Goal: Information Seeking & Learning: Learn about a topic

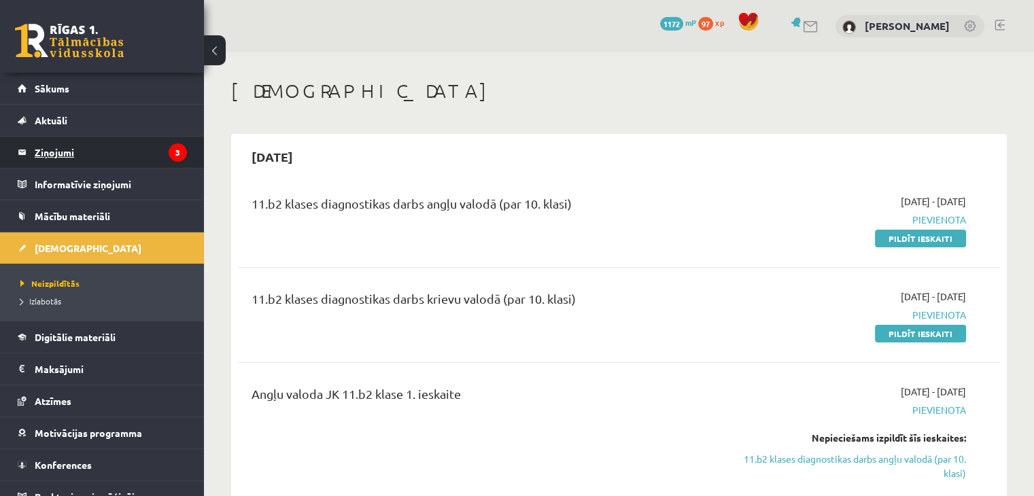
click at [122, 153] on legend "Ziņojumi 3" at bounding box center [111, 152] width 152 height 31
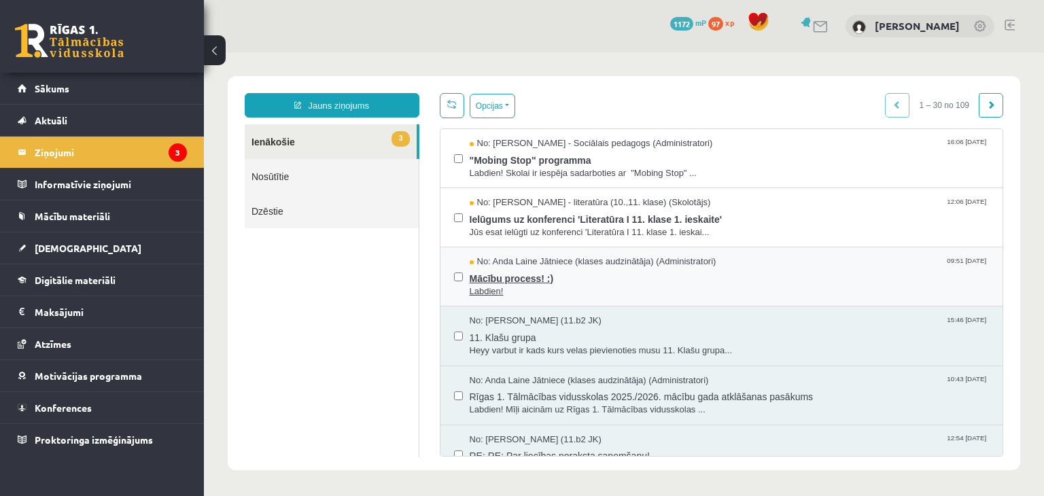
click at [494, 279] on span "Mācību process! :)" at bounding box center [730, 277] width 520 height 17
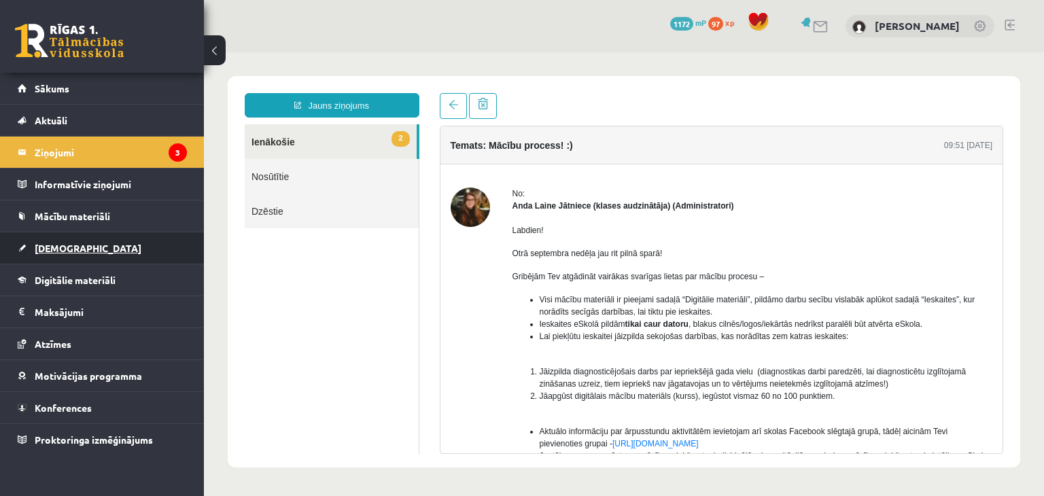
click at [69, 256] on link "[DEMOGRAPHIC_DATA]" at bounding box center [102, 248] width 169 height 31
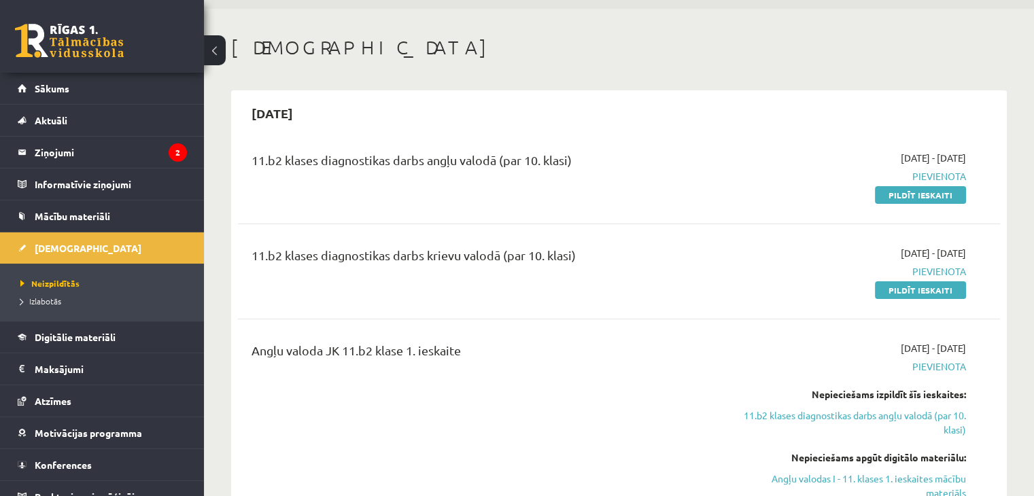
scroll to position [42, 0]
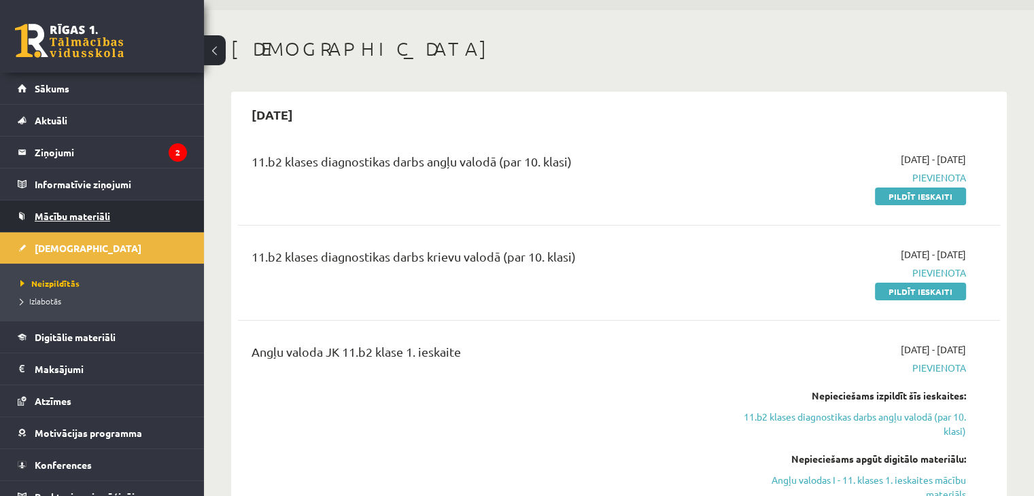
click at [85, 213] on span "Mācību materiāli" at bounding box center [72, 216] width 75 height 12
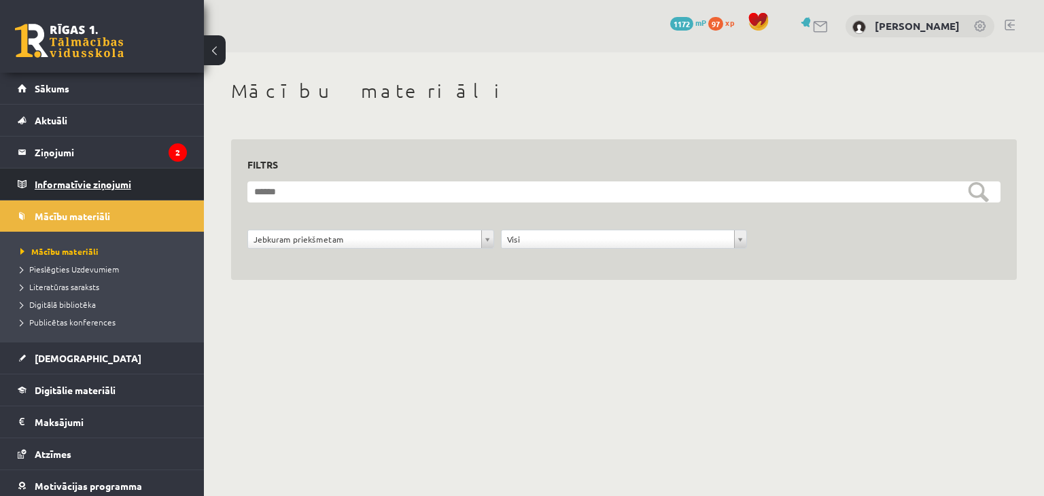
click at [74, 182] on legend "Informatīvie ziņojumi 0" at bounding box center [111, 184] width 152 height 31
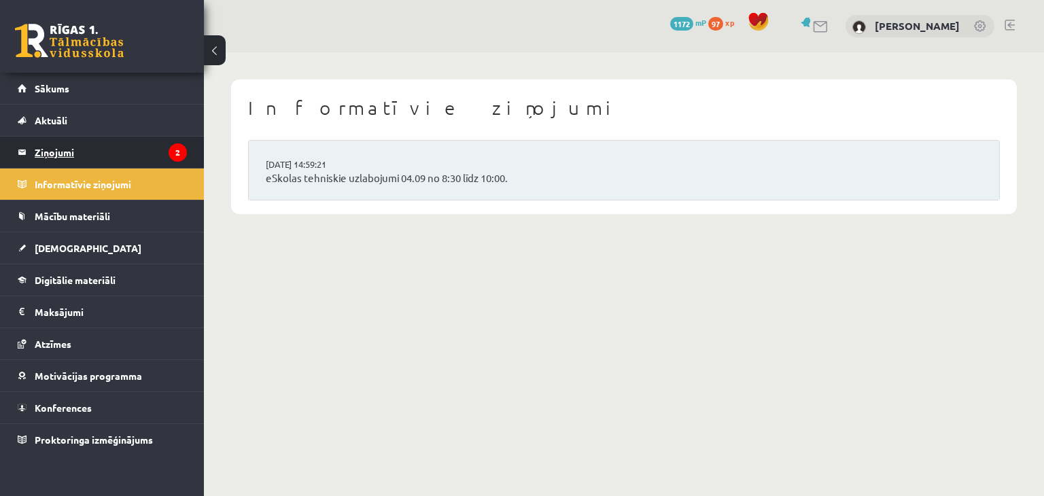
click at [61, 148] on legend "Ziņojumi 2" at bounding box center [111, 152] width 152 height 31
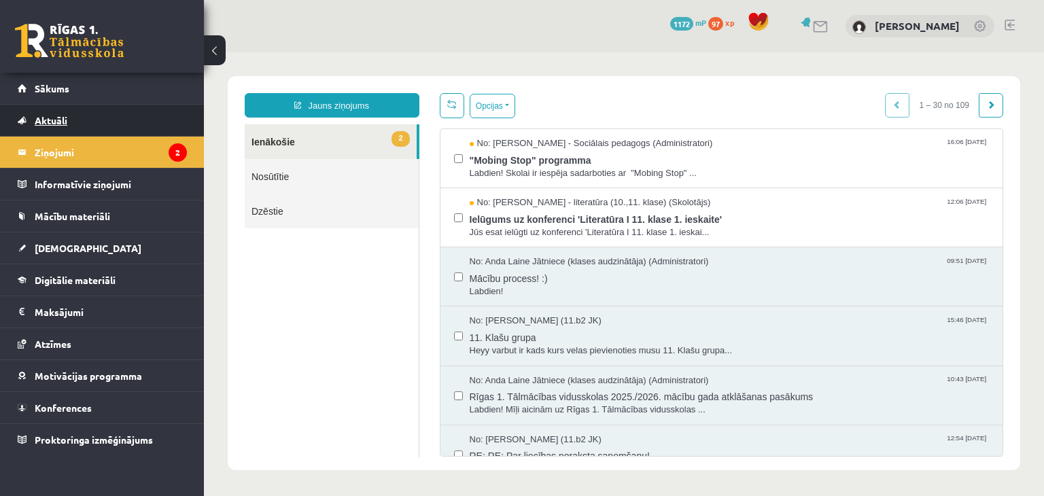
click at [58, 117] on span "Aktuāli" at bounding box center [51, 120] width 33 height 12
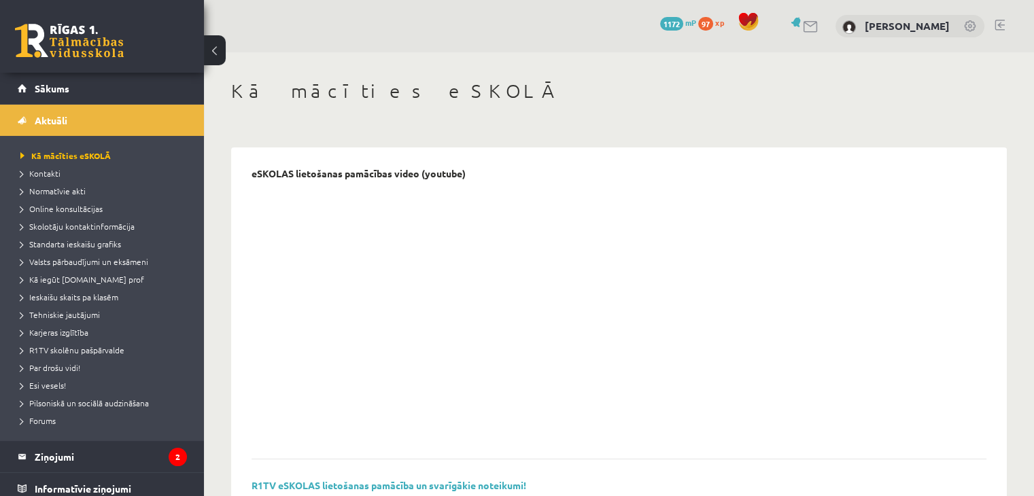
scroll to position [262, 0]
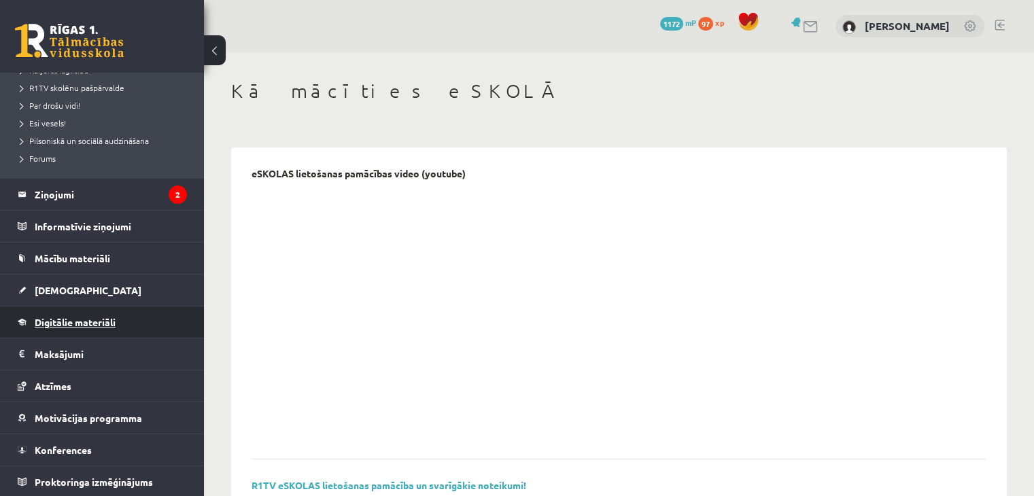
click at [98, 313] on link "Digitālie materiāli" at bounding box center [102, 322] width 169 height 31
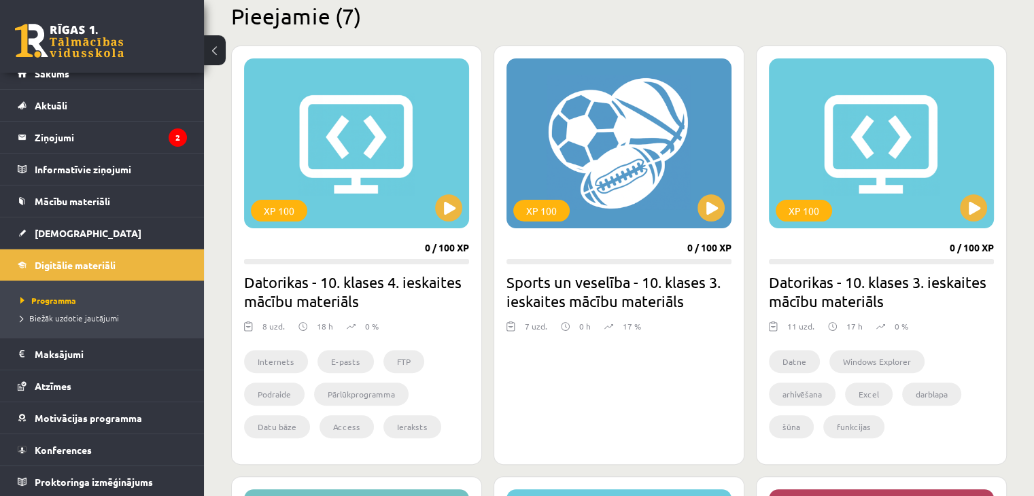
scroll to position [344, 0]
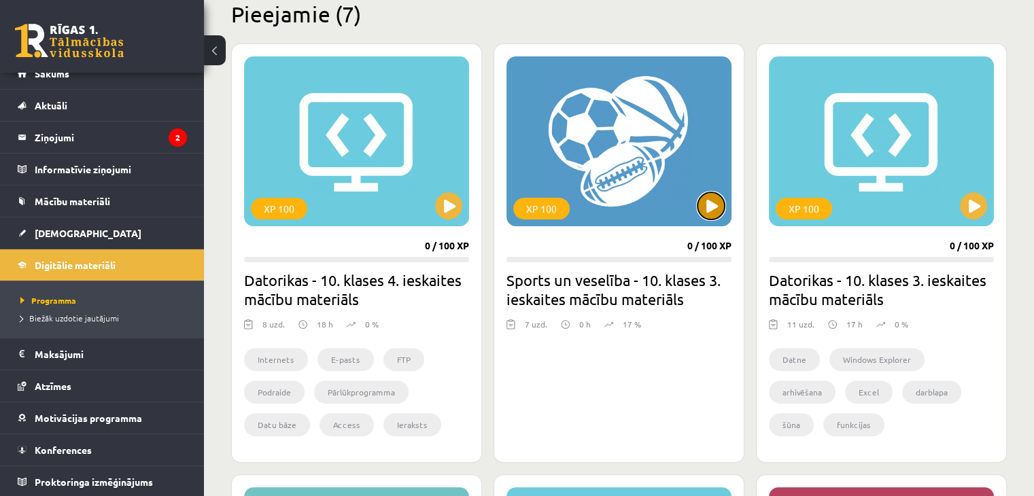
click at [708, 196] on button at bounding box center [711, 205] width 27 height 27
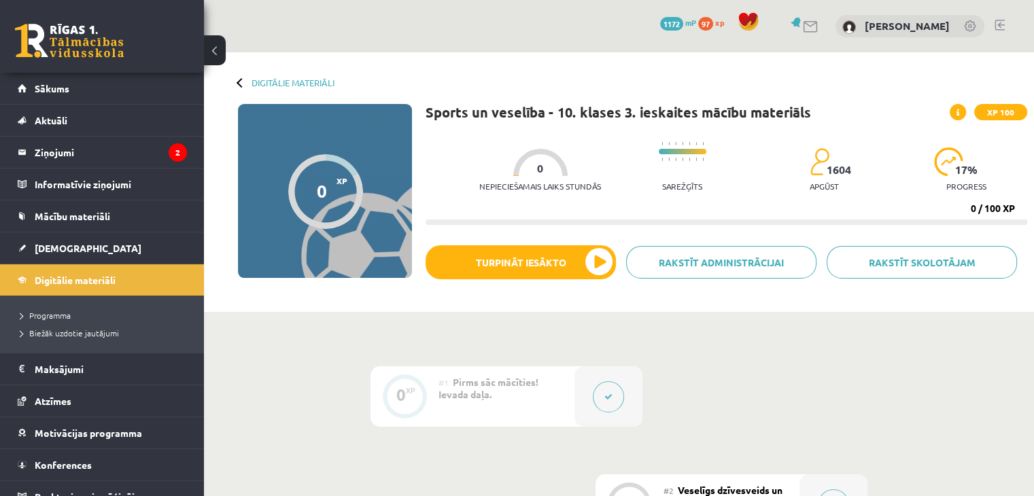
click at [564, 245] on div "Sports un veselība - 10. klases 3. ieskaites mācību materiāls XP 100 Nepiecieša…" at bounding box center [727, 204] width 602 height 201
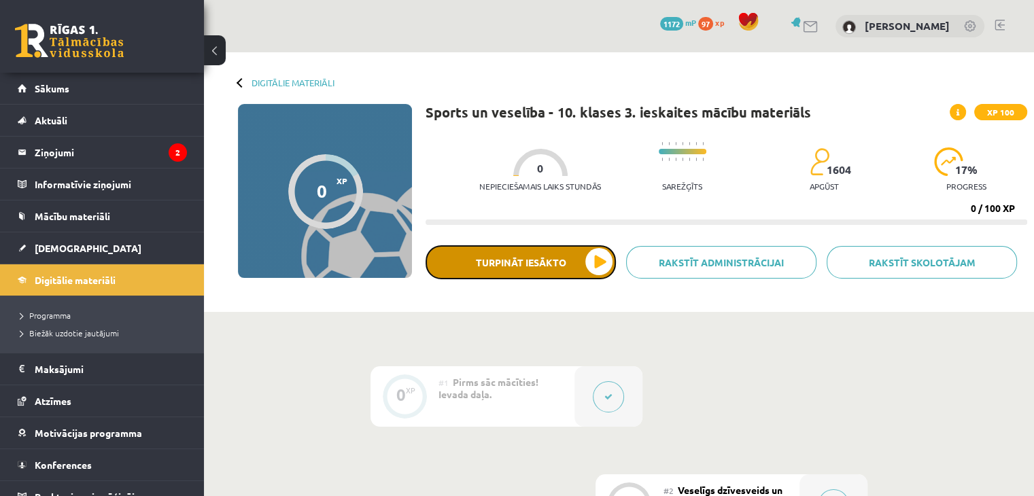
click at [596, 264] on button "Turpināt iesākto" at bounding box center [521, 262] width 190 height 34
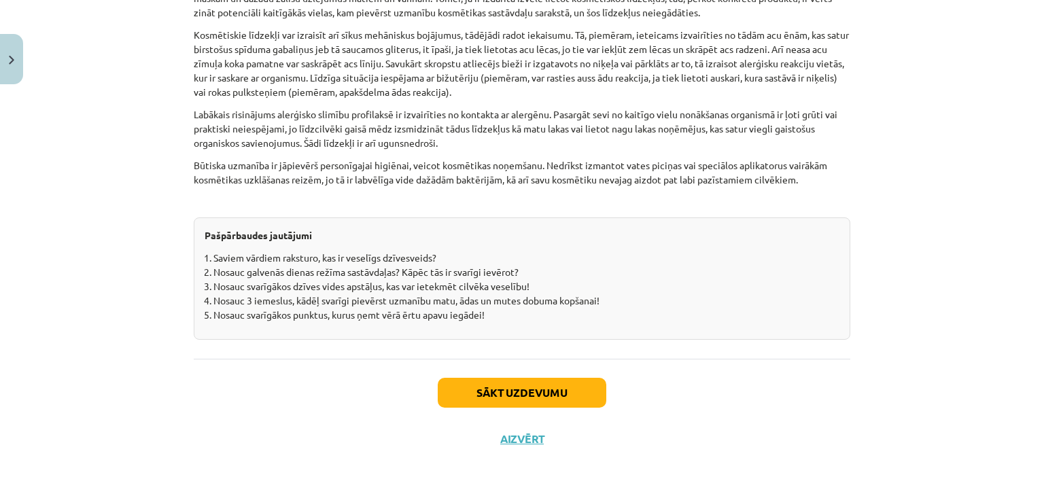
scroll to position [4226, 0]
click at [517, 386] on button "Sākt uzdevumu" at bounding box center [522, 393] width 169 height 30
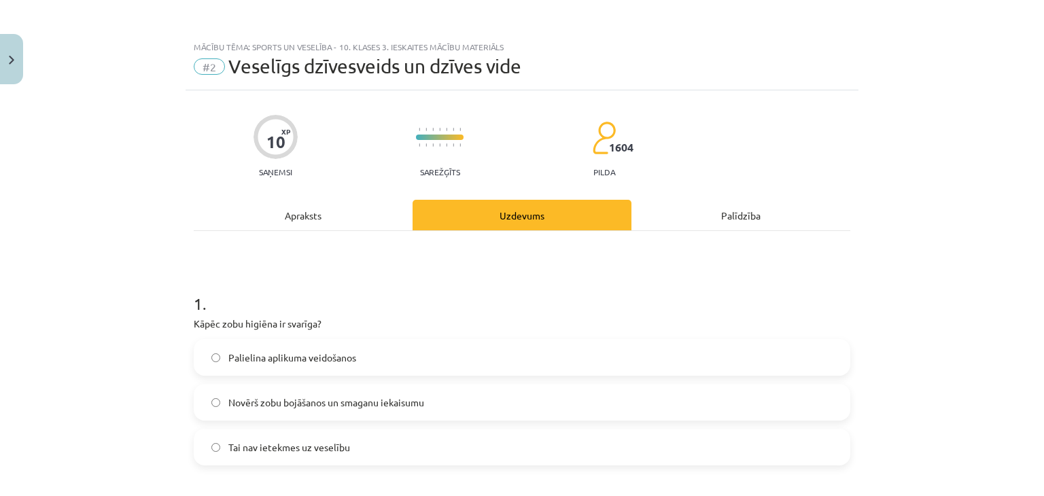
scroll to position [244, 0]
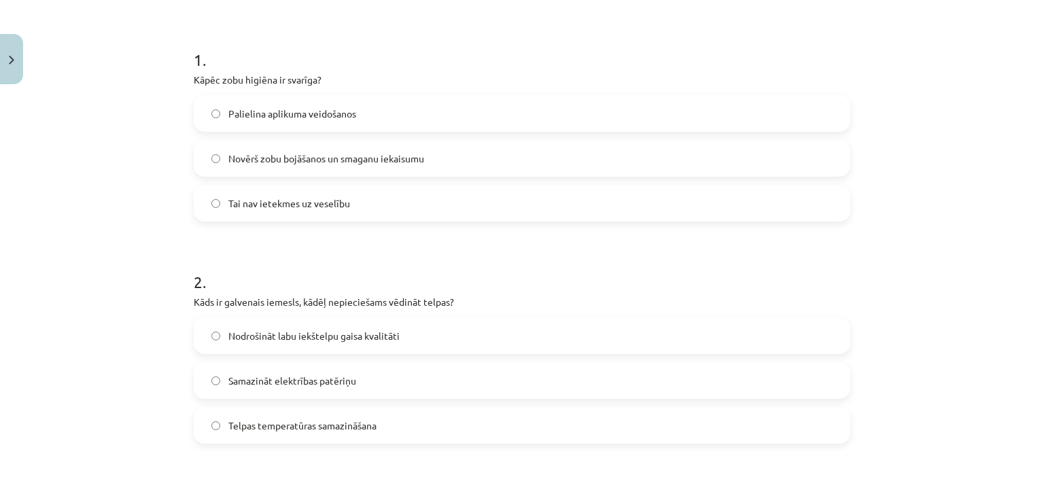
click at [588, 157] on label "Novērš zobu bojāšanos un smaganu iekaisumu" at bounding box center [522, 158] width 654 height 34
click at [398, 332] on label "Nodrošināt labu iekštelpu gaisa kvalitāti" at bounding box center [522, 336] width 654 height 34
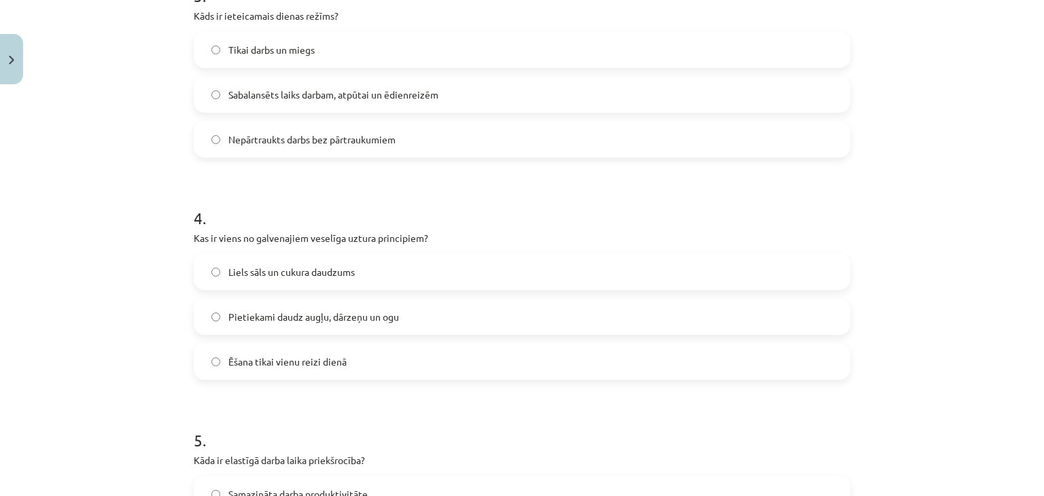
scroll to position [751, 0]
click at [277, 90] on span "Sabalansēts laiks darbam, atpūtai un ēdienreizēm" at bounding box center [333, 97] width 210 height 14
click at [318, 322] on span "Pietiekami daudz augļu, dārzeņu un ogu" at bounding box center [313, 319] width 171 height 14
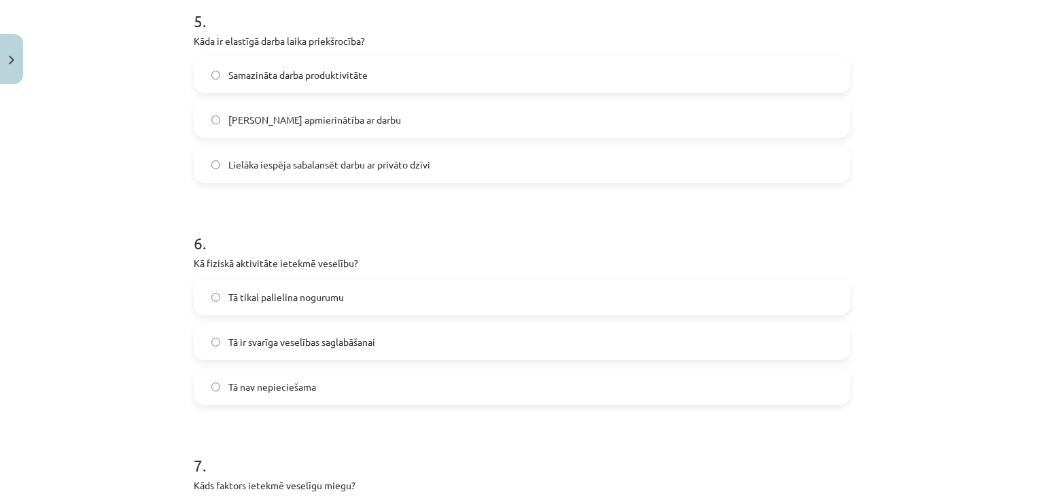
scroll to position [1173, 0]
click at [275, 156] on span "Lielāka iespēja sabalansēt darbu ar privāto dzīvi" at bounding box center [329, 163] width 202 height 14
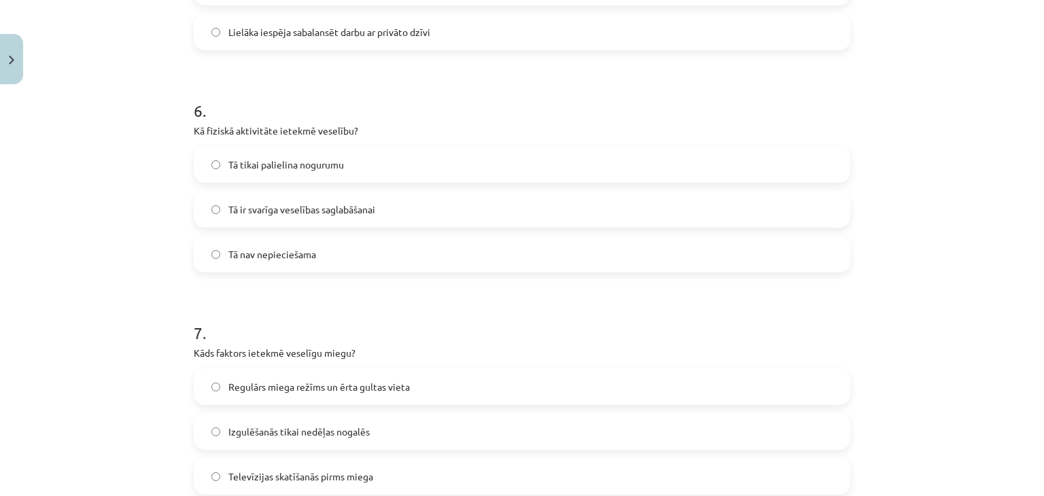
scroll to position [1308, 0]
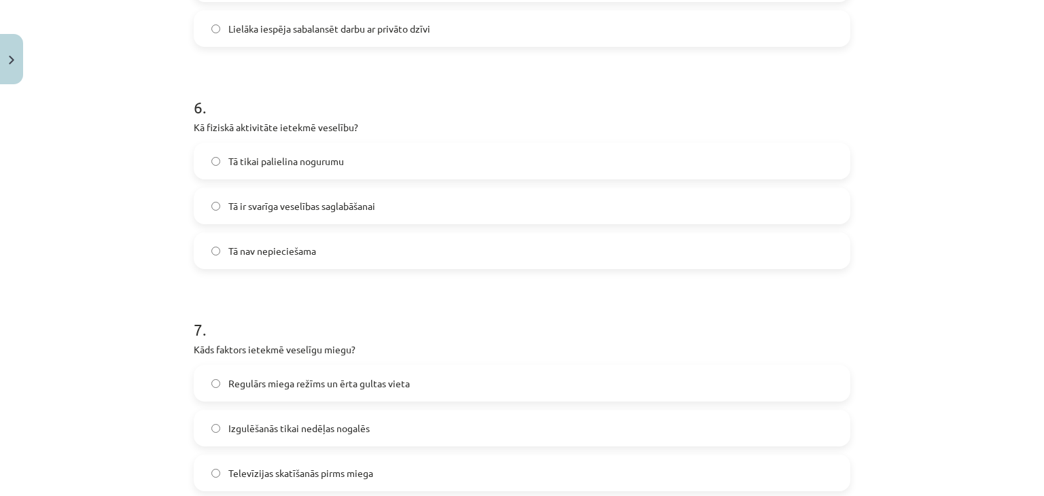
click at [294, 200] on span "Tā ir svarīga veselības saglabāšanai" at bounding box center [301, 206] width 147 height 14
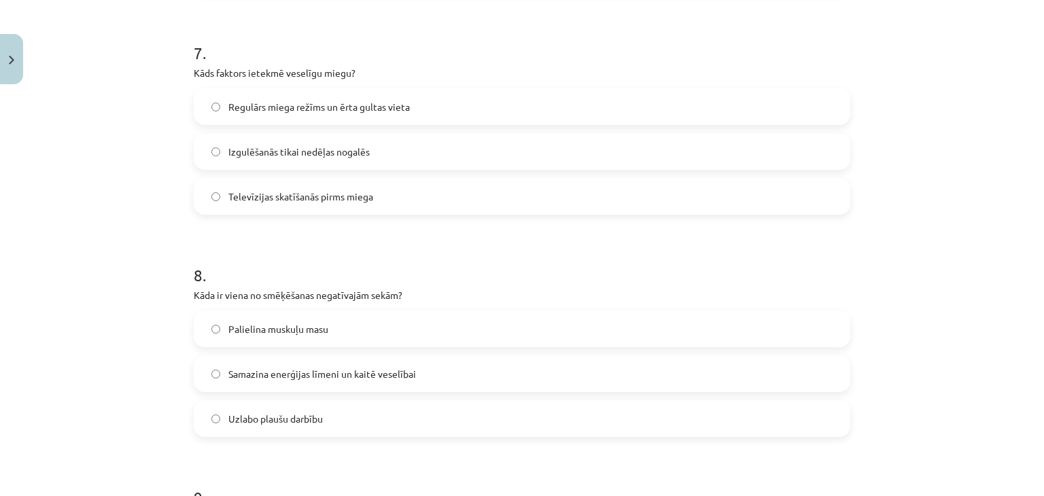
scroll to position [1593, 0]
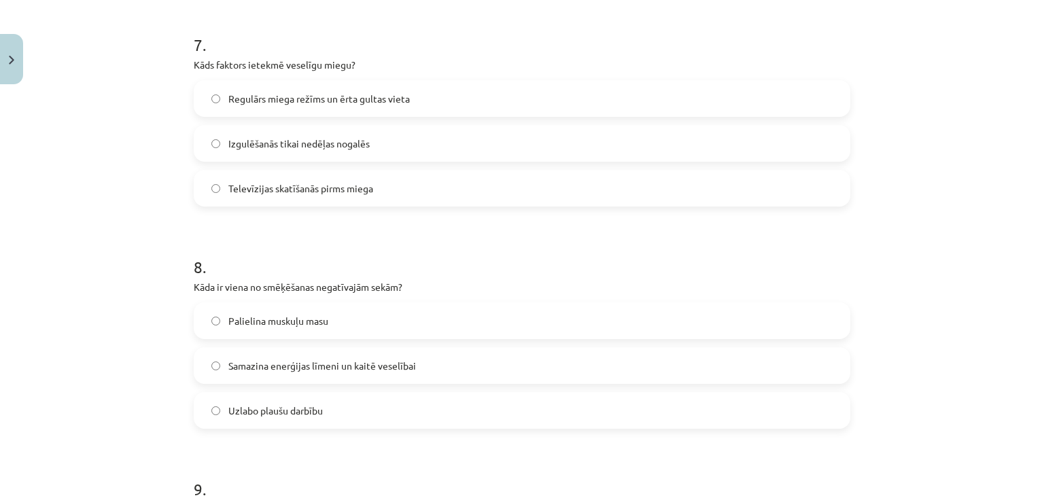
click at [313, 103] on span "Regulārs miega režīms un ērta gultas vieta" at bounding box center [319, 99] width 182 height 14
click at [332, 355] on label "Samazina enerģijas līmeni un kaitē veselībai" at bounding box center [522, 366] width 654 height 34
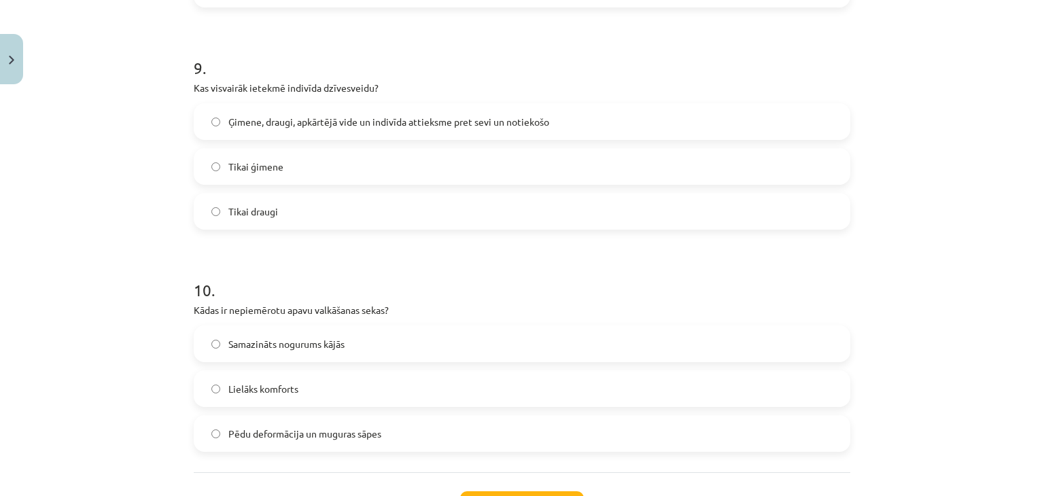
scroll to position [2015, 0]
click at [279, 126] on span "Ģimene, draugi, apkārtējā vide un indivīda attieksme pret sevi un notiekošo" at bounding box center [388, 121] width 321 height 14
click at [310, 422] on label "Pēdu deformācija un muguras sāpes" at bounding box center [522, 433] width 654 height 34
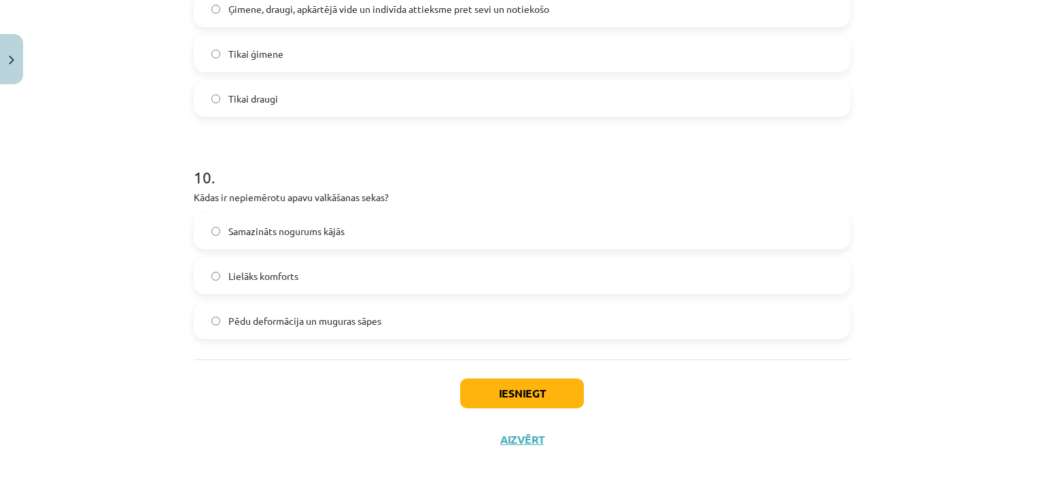
scroll to position [2127, 0]
click at [492, 390] on button "Iesniegt" at bounding box center [522, 394] width 124 height 30
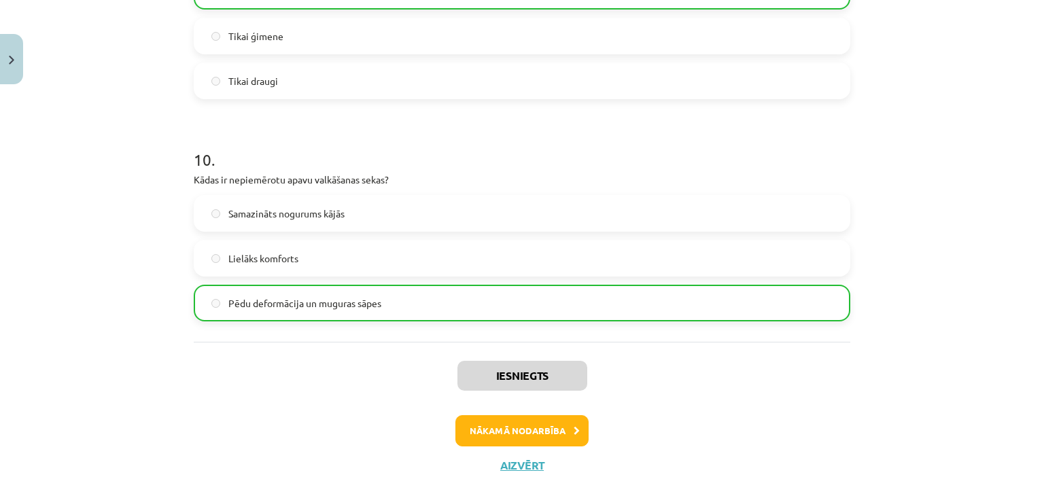
scroll to position [2170, 0]
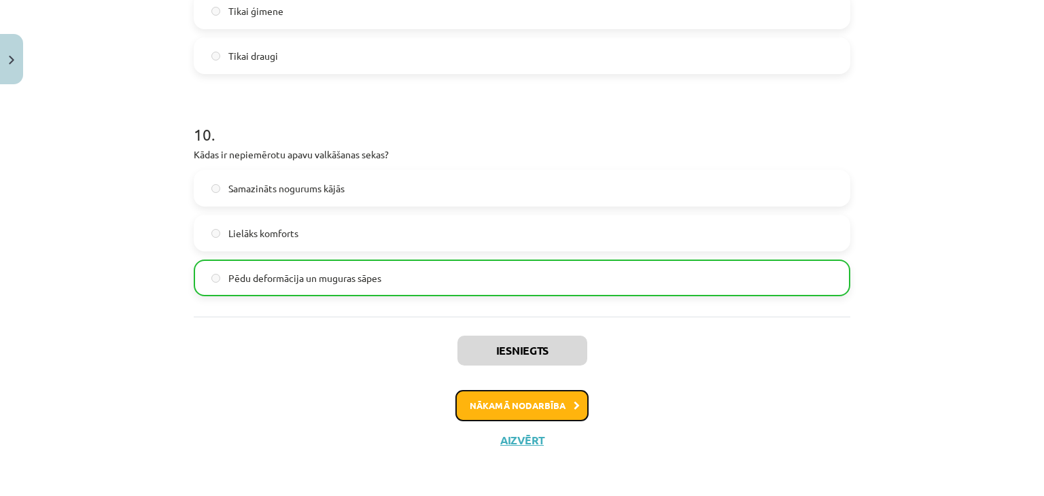
click at [503, 405] on button "Nākamā nodarbība" at bounding box center [522, 405] width 133 height 31
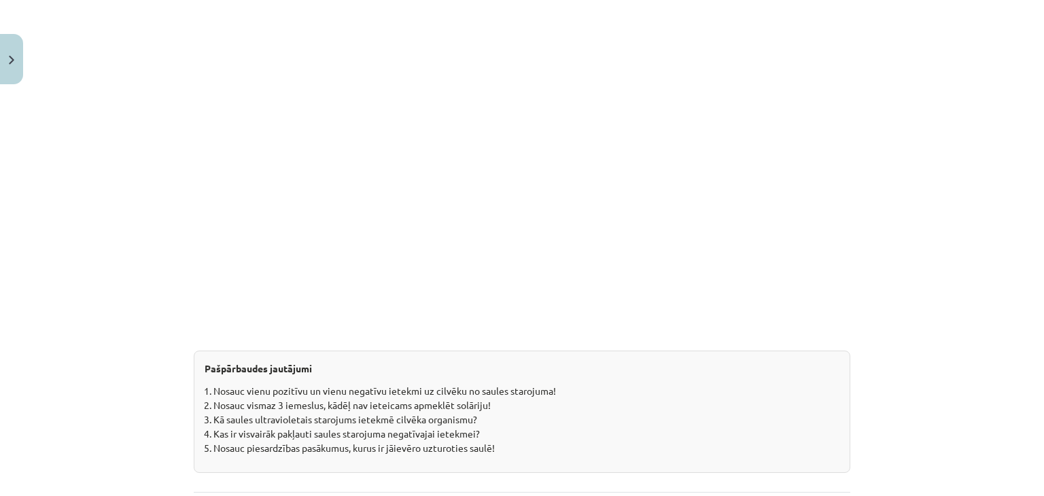
scroll to position [1729, 0]
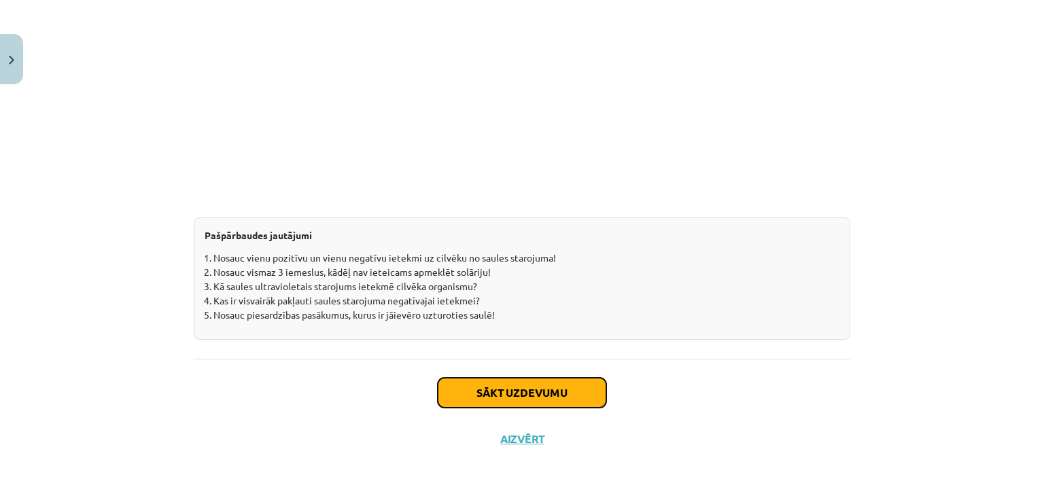
click at [470, 387] on button "Sākt uzdevumu" at bounding box center [522, 393] width 169 height 30
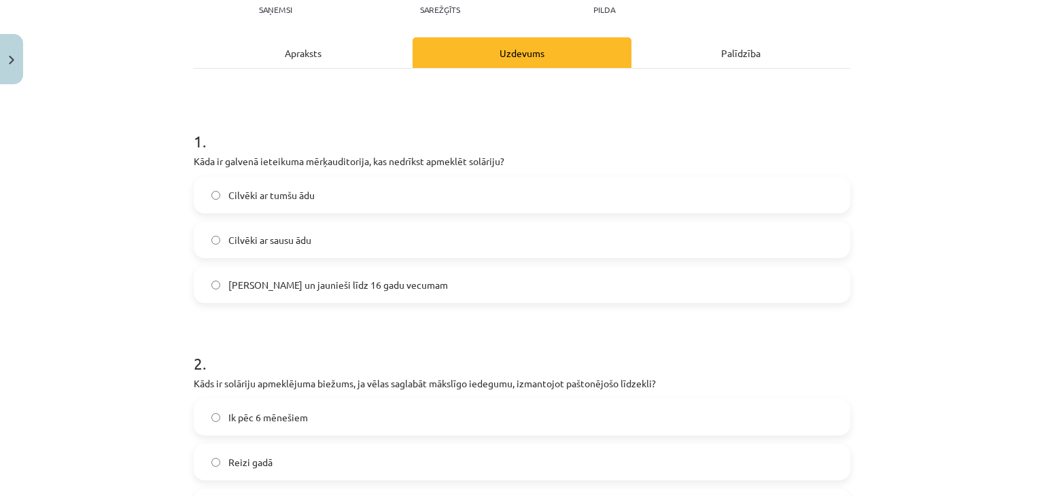
scroll to position [162, 0]
click at [336, 275] on label "[PERSON_NAME] un jaunieši līdz 16 gadu vecumam" at bounding box center [522, 286] width 654 height 34
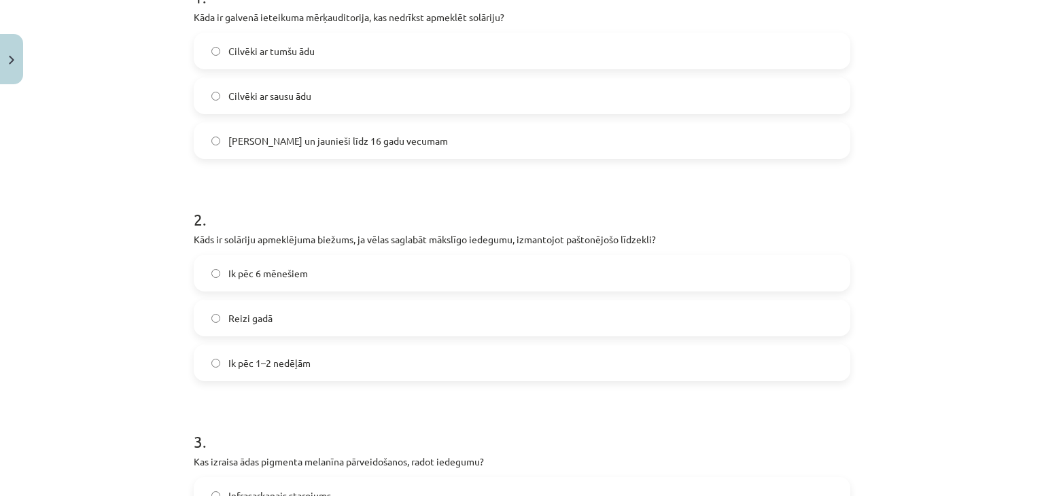
scroll to position [353, 0]
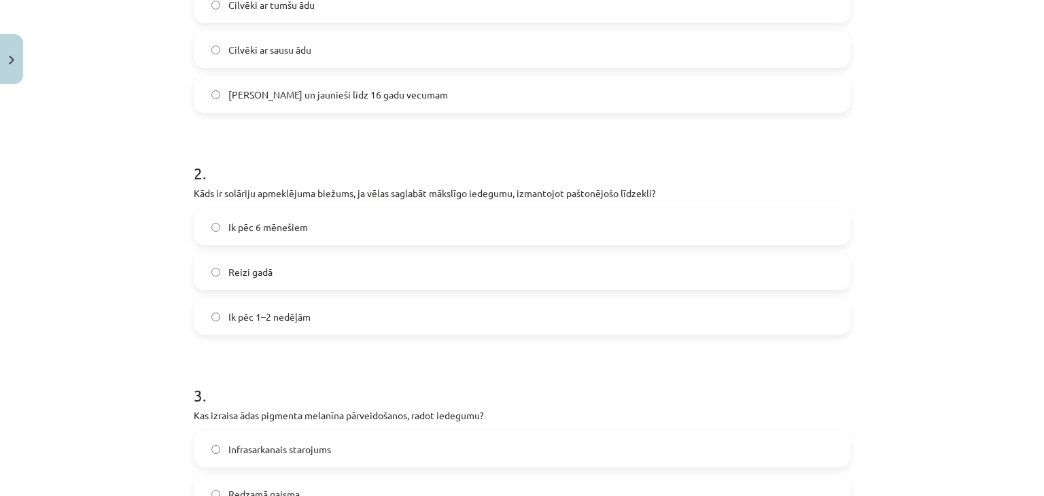
click at [339, 324] on label "Ik pēc 1–2 nedēļām" at bounding box center [522, 317] width 654 height 34
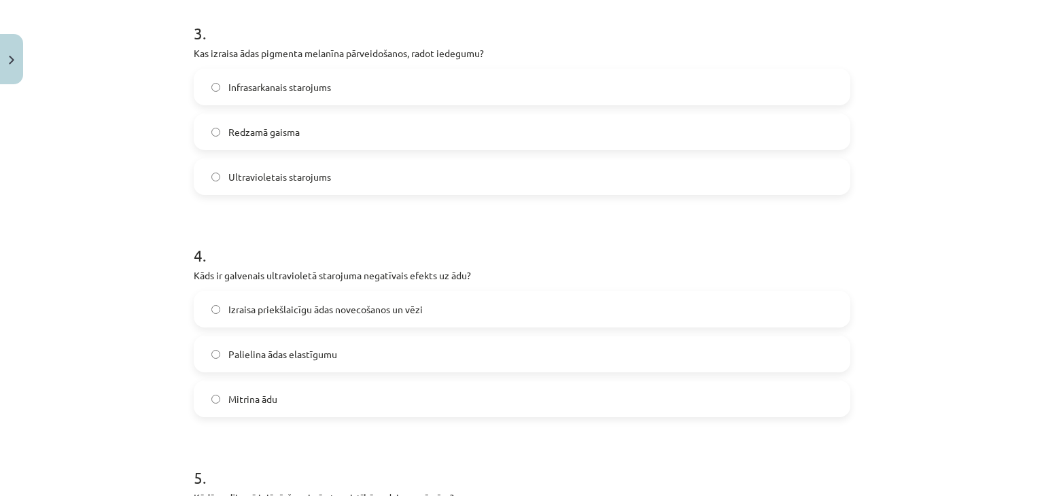
scroll to position [715, 0]
click at [303, 181] on span "Ultravioletais starojums" at bounding box center [279, 177] width 103 height 14
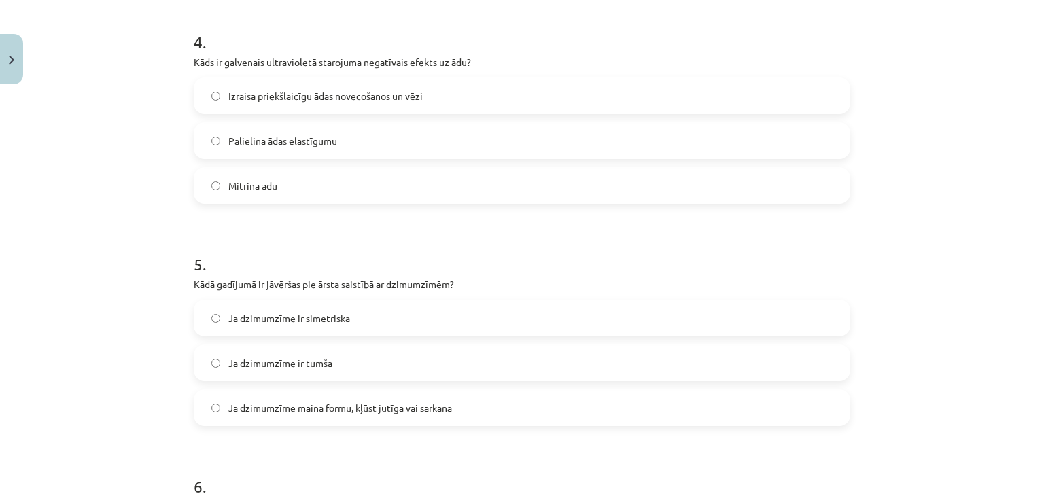
click at [319, 94] on span "Izraisa priekšlaicīgu ādas novecošanos un vēzi" at bounding box center [325, 96] width 194 height 14
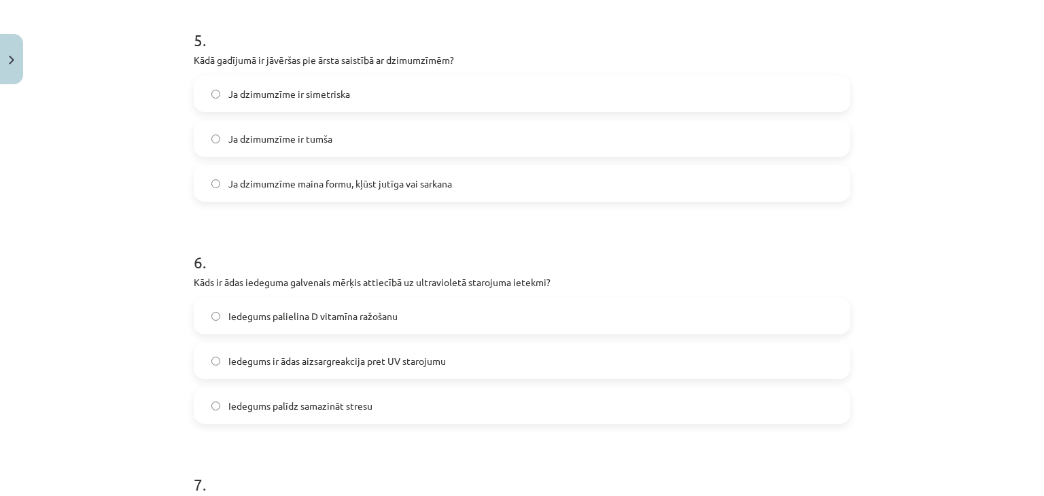
scroll to position [1180, 0]
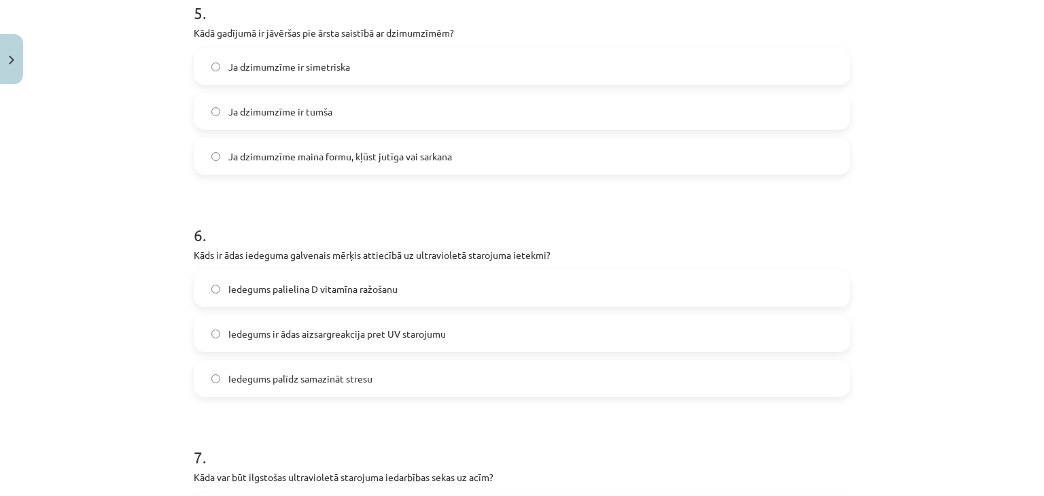
click at [311, 169] on label "Ja dzimumzīme maina formu, kļūst jutīga vai sarkana" at bounding box center [522, 156] width 654 height 34
click at [251, 327] on span "Iedegums ir ādas aizsargreakcija pret UV starojumu" at bounding box center [337, 334] width 218 height 14
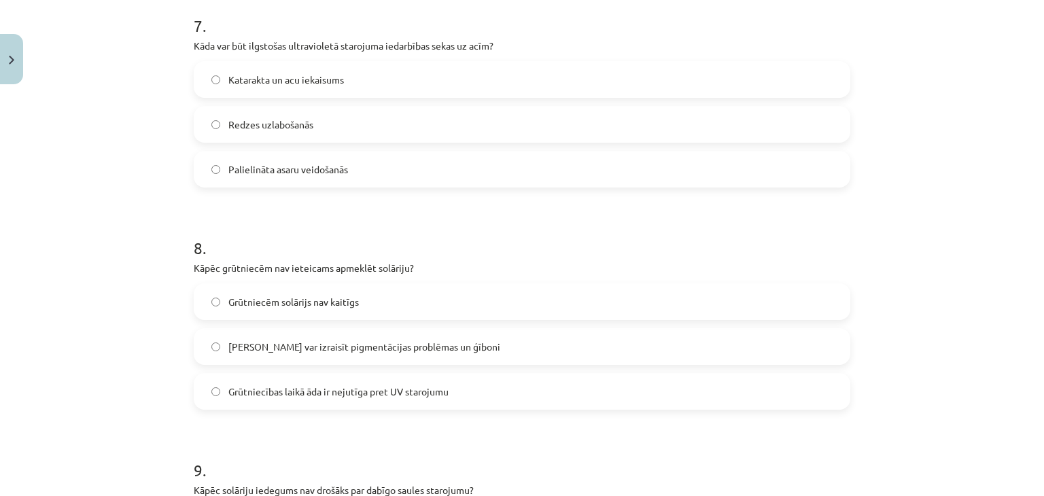
scroll to position [1610, 0]
click at [275, 82] on span "Katarakta un acu iekaisums" at bounding box center [286, 82] width 116 height 14
click at [299, 342] on span "[PERSON_NAME] var izraisīt pigmentācijas problēmas un ģīboni" at bounding box center [364, 349] width 272 height 14
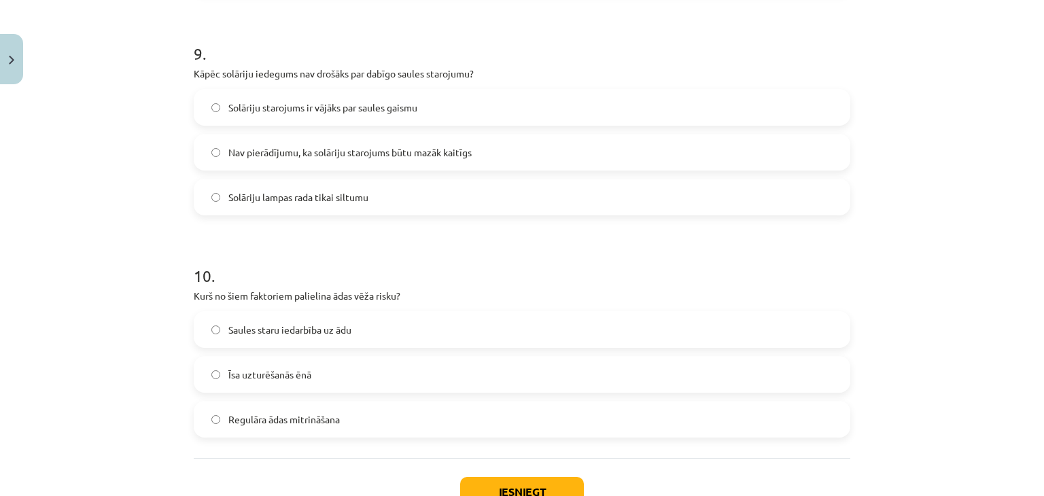
scroll to position [2048, 0]
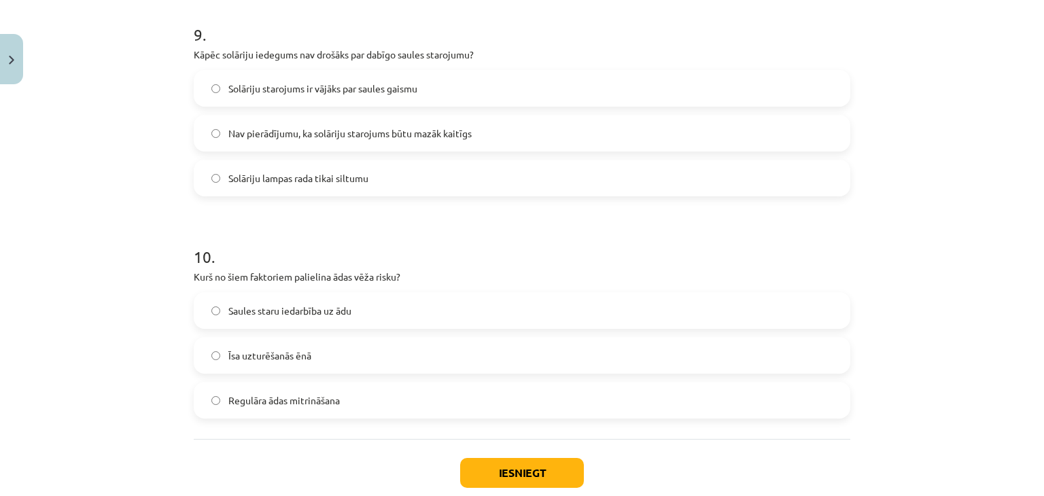
click at [309, 128] on span "Nav pierādījumu, ka solāriju starojums būtu mazāk kaitīgs" at bounding box center [349, 133] width 243 height 14
click at [320, 305] on span "Saules staru iedarbība uz ādu" at bounding box center [289, 311] width 123 height 14
click at [513, 482] on button "Iesniegt" at bounding box center [522, 473] width 124 height 30
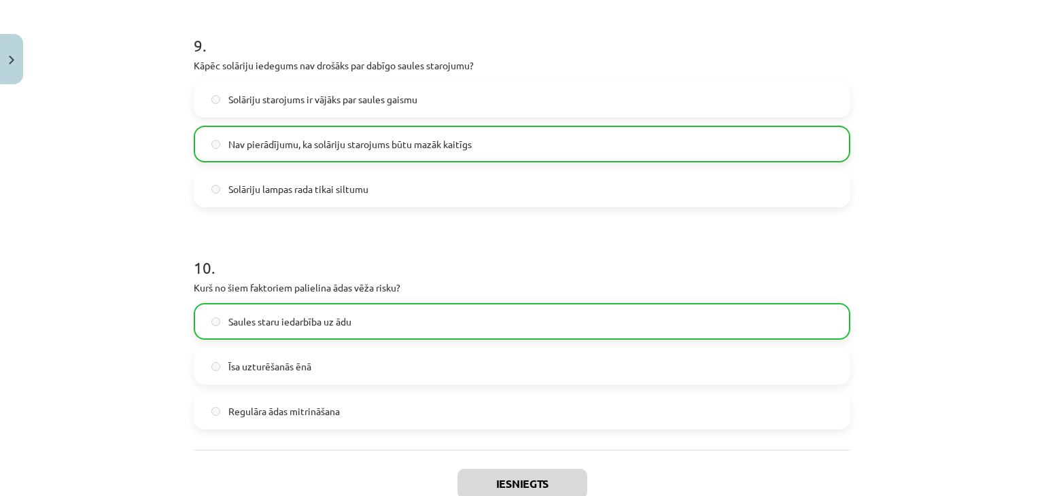
scroll to position [2170, 0]
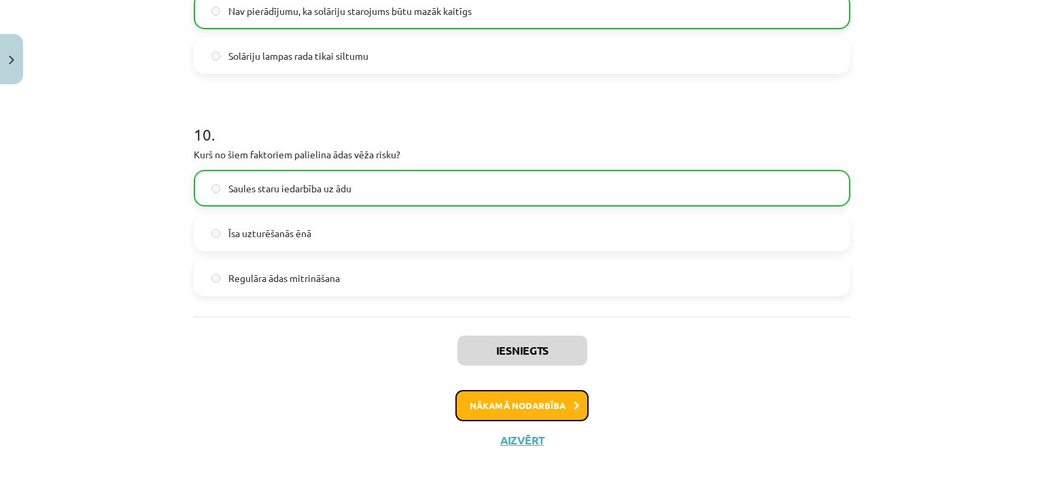
click at [528, 407] on button "Nākamā nodarbība" at bounding box center [522, 405] width 133 height 31
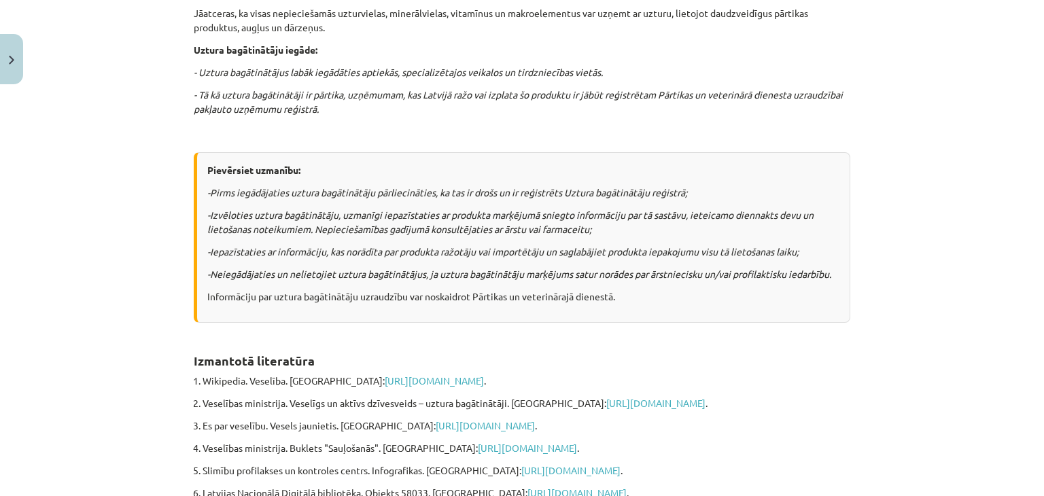
scroll to position [1071, 0]
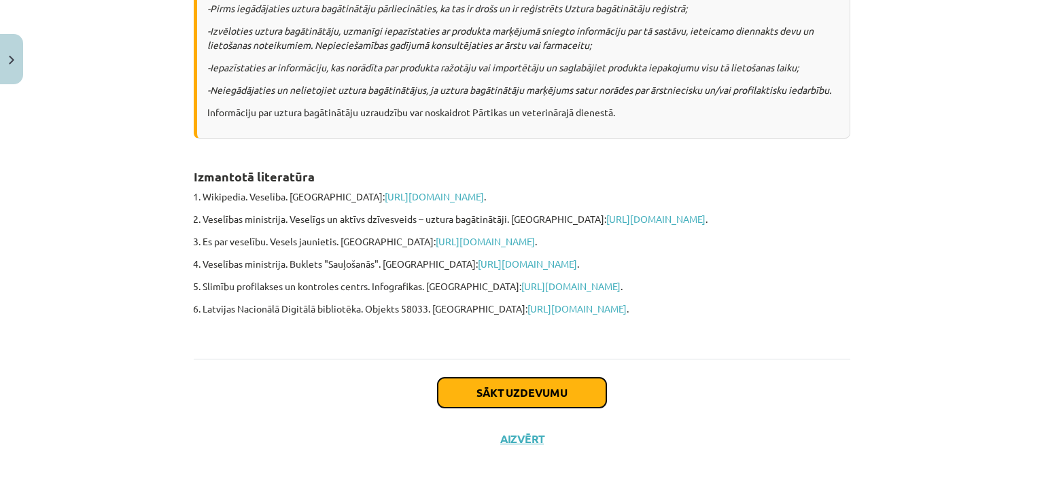
click at [513, 389] on button "Sākt uzdevumu" at bounding box center [522, 393] width 169 height 30
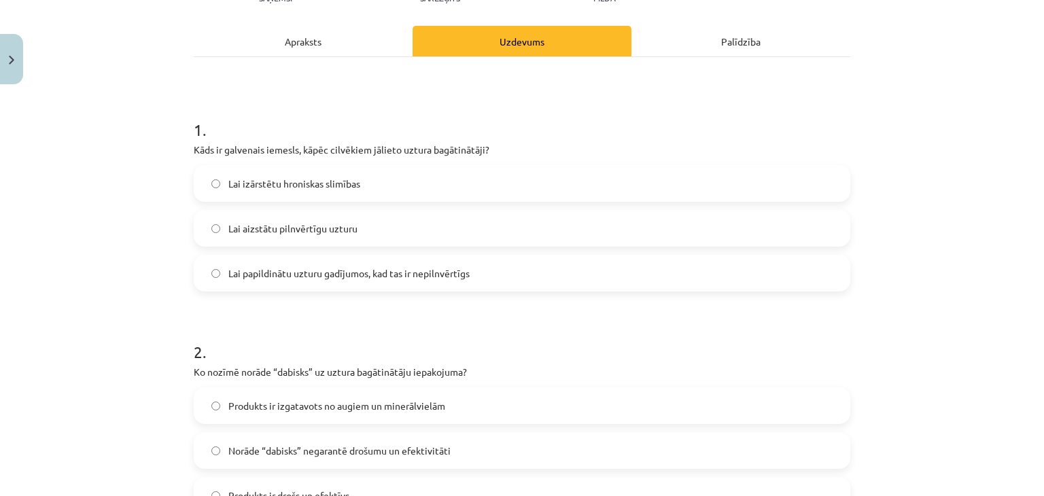
scroll to position [193, 0]
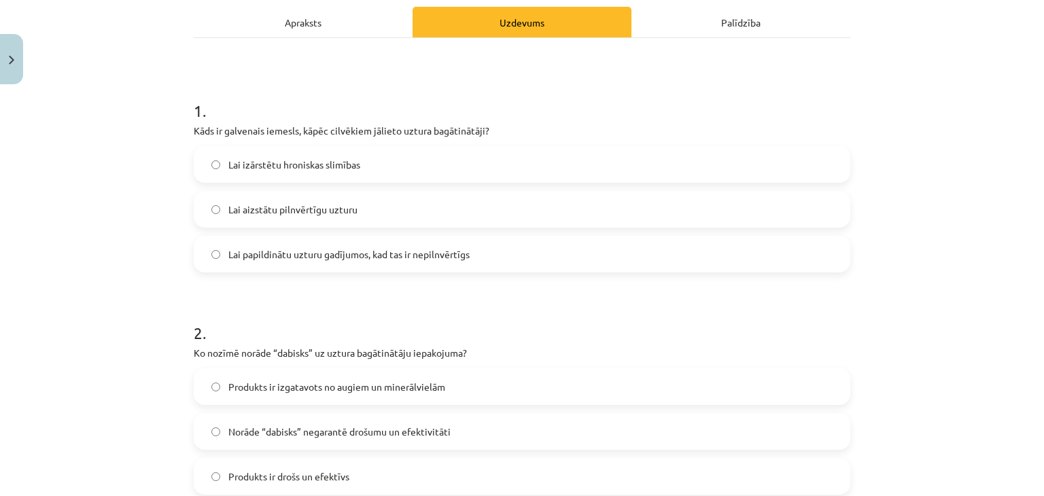
click at [460, 244] on label "Lai papildinātu uzturu gadījumos, kad tas ir nepilnvērtīgs" at bounding box center [522, 254] width 654 height 34
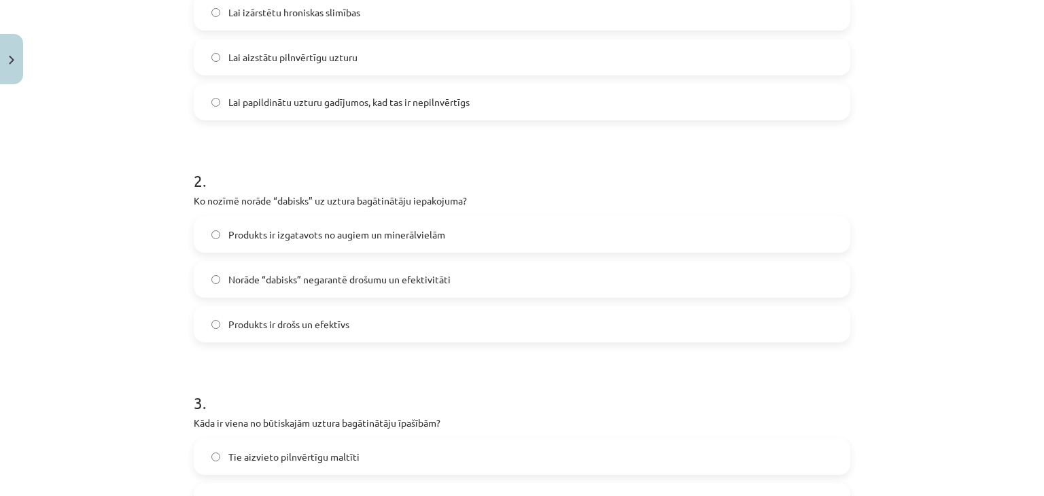
scroll to position [345, 0]
click at [447, 278] on span "Norāde “dabisks” negarantē drošumu un efektivitāti" at bounding box center [339, 280] width 222 height 14
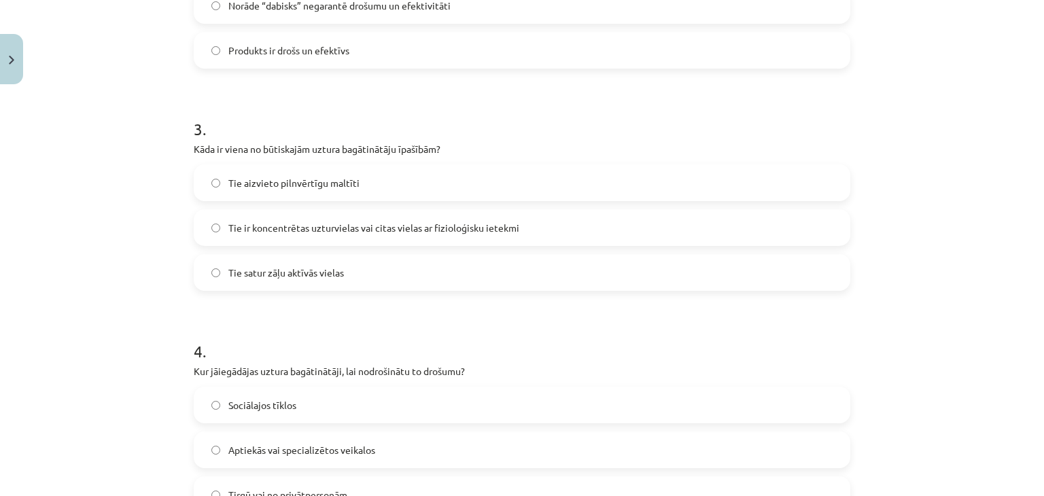
scroll to position [628, 0]
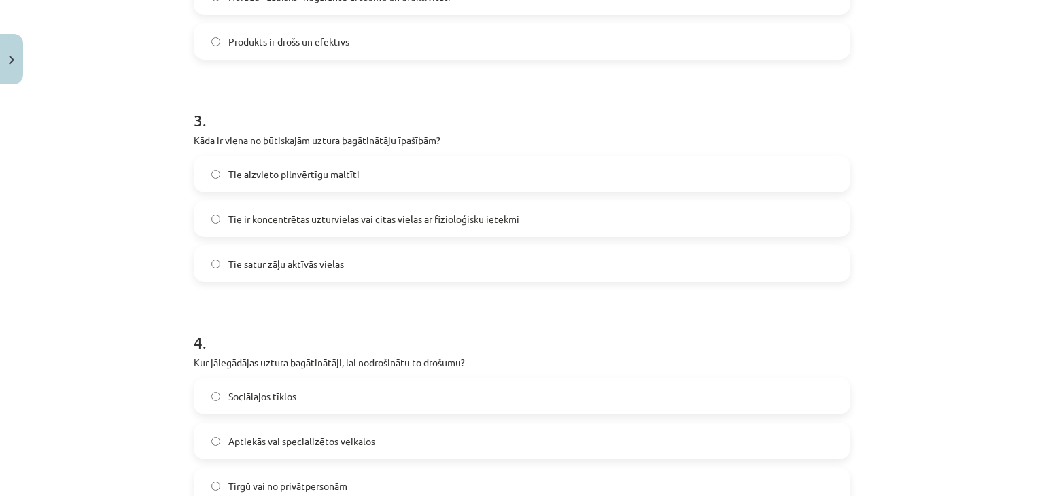
click at [430, 220] on span "Tie ir koncentrētas uzturvielas vai citas vielas ar fizioloģisku ietekmi" at bounding box center [373, 219] width 291 height 14
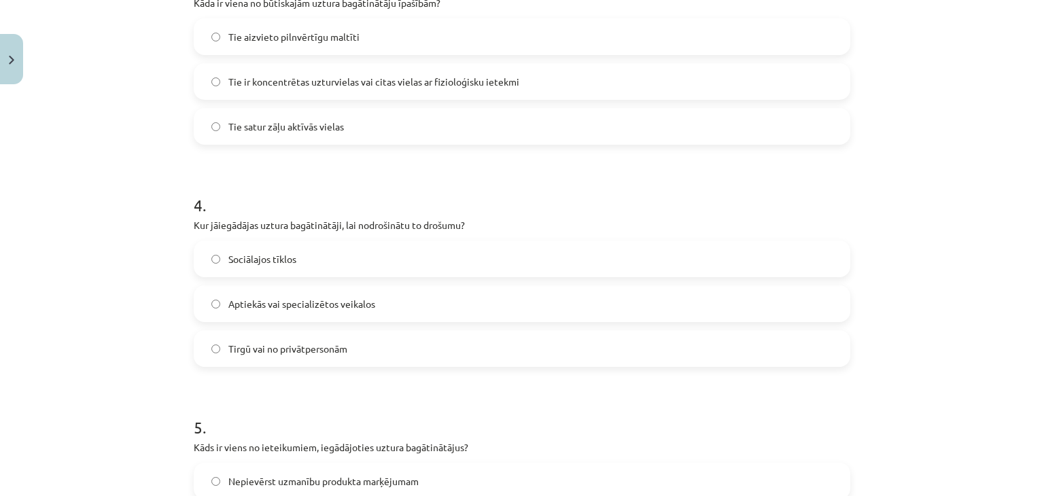
scroll to position [767, 0]
click at [349, 296] on span "Aptiekās vai specializētos veikalos" at bounding box center [301, 303] width 147 height 14
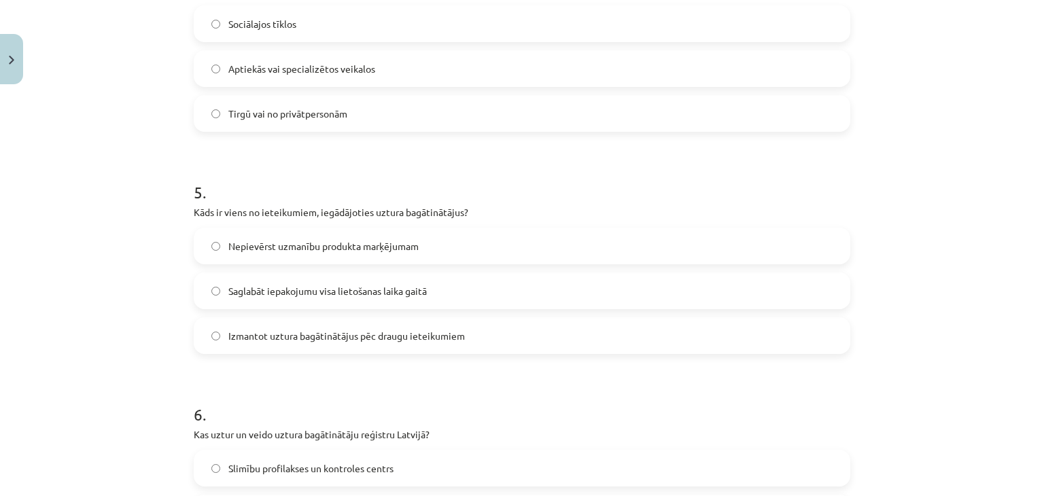
scroll to position [1080, 0]
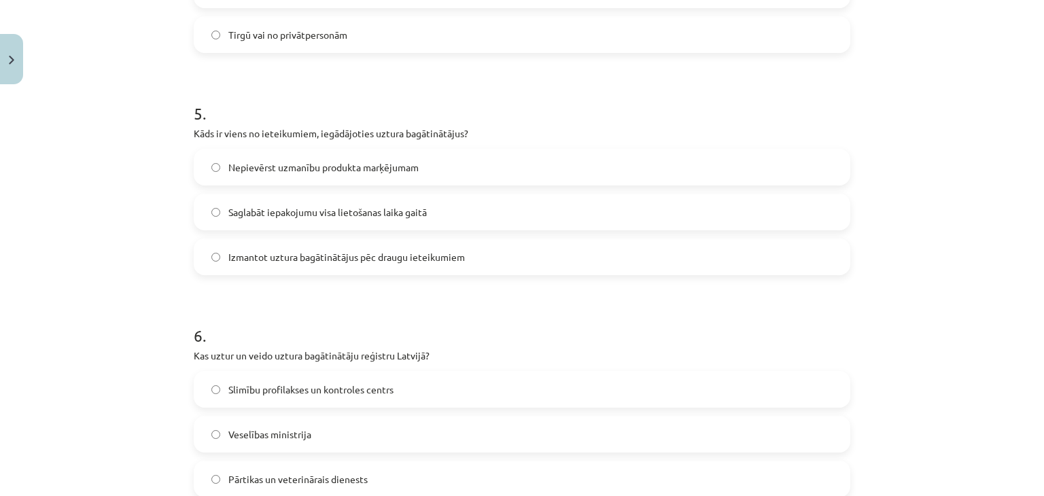
click at [321, 202] on label "Saglabāt iepakojumu visa lietošanas laika gaitā" at bounding box center [522, 212] width 654 height 34
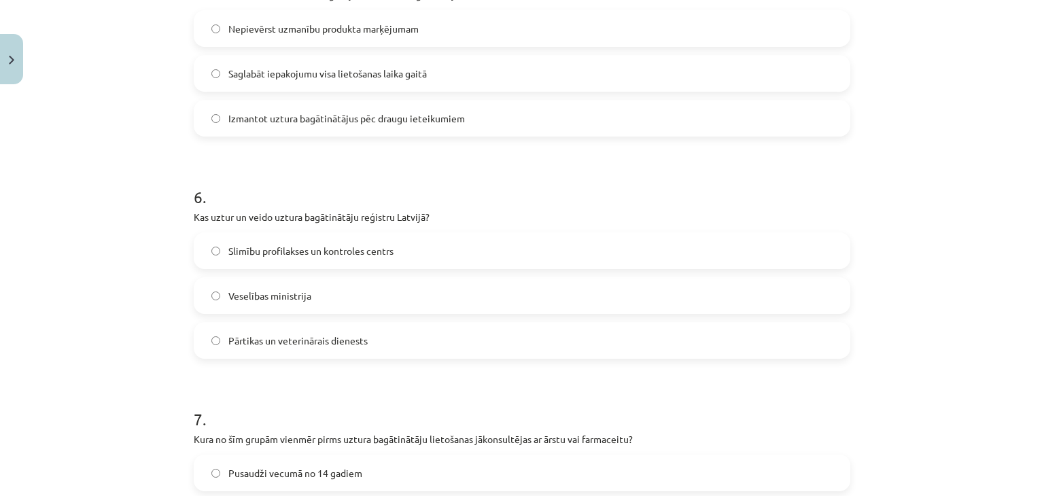
scroll to position [1240, 0]
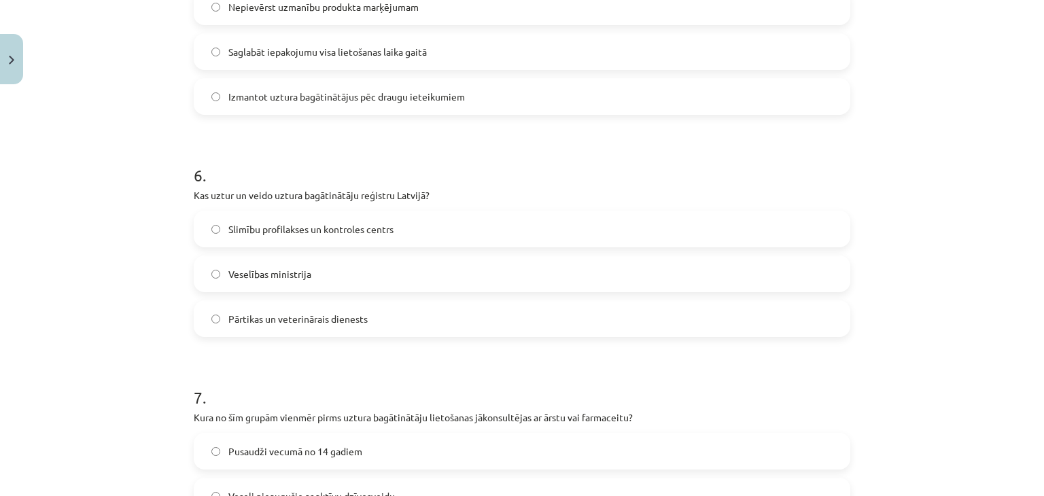
click at [318, 309] on label "Pārtikas un veterinārais dienests" at bounding box center [522, 319] width 654 height 34
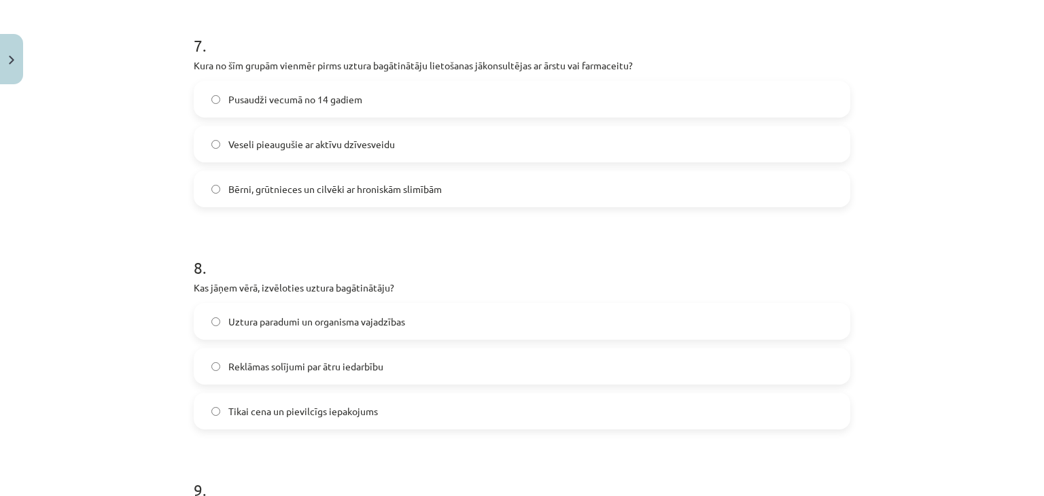
scroll to position [1591, 0]
click at [294, 196] on span "Bērni, grūtnieces un cilvēki ar hroniskām slimībām" at bounding box center [334, 191] width 213 height 14
click at [312, 324] on span "Uztura paradumi un organisma vajadzības" at bounding box center [316, 323] width 177 height 14
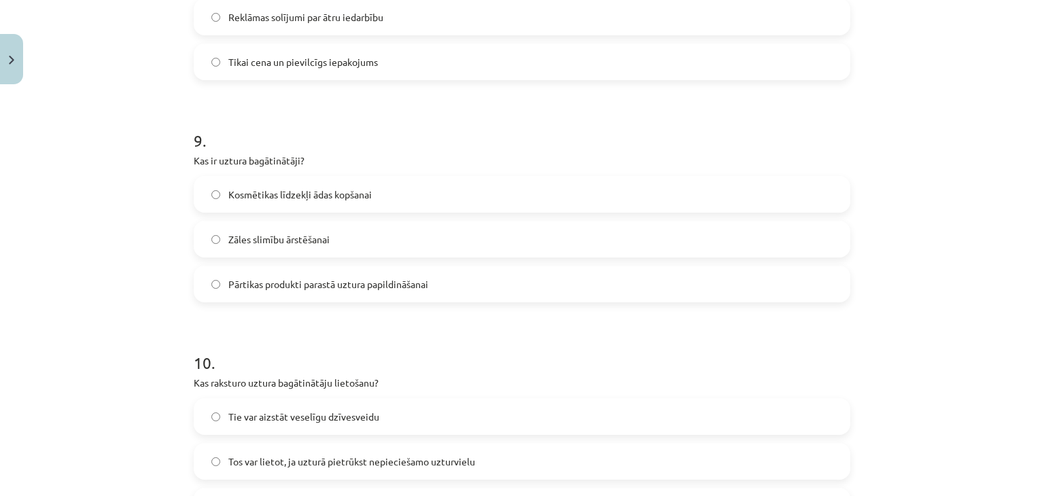
scroll to position [2001, 0]
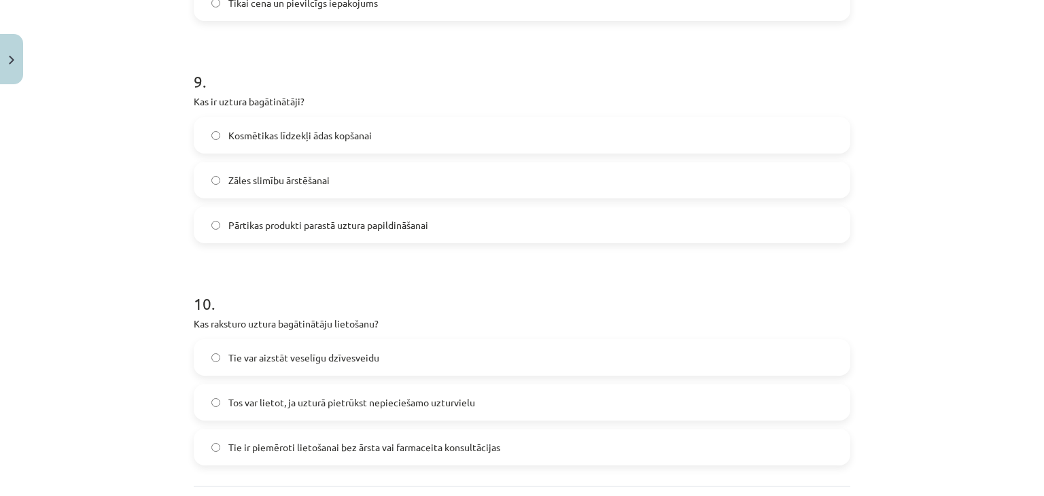
click at [332, 236] on label "Pārtikas produkti parastā uztura papildināšanai" at bounding box center [522, 225] width 654 height 34
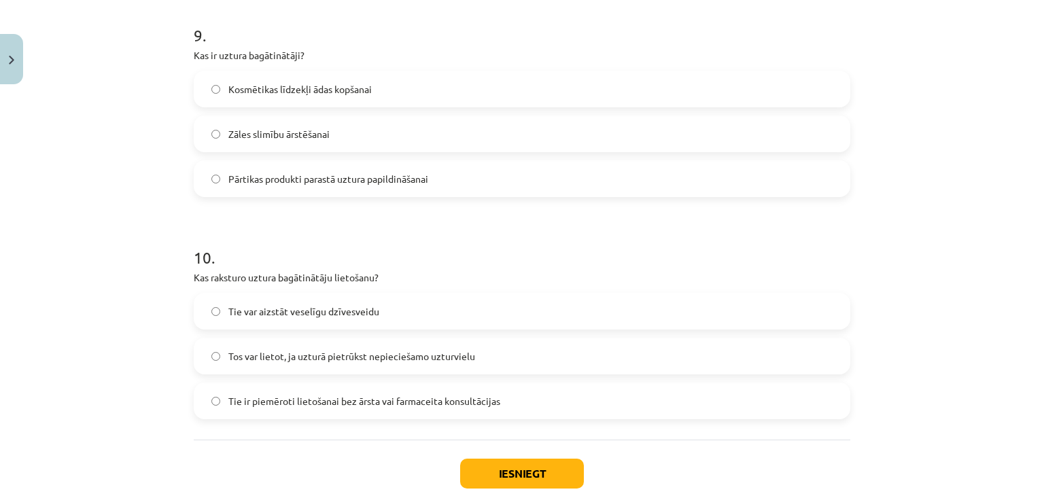
scroll to position [2095, 0]
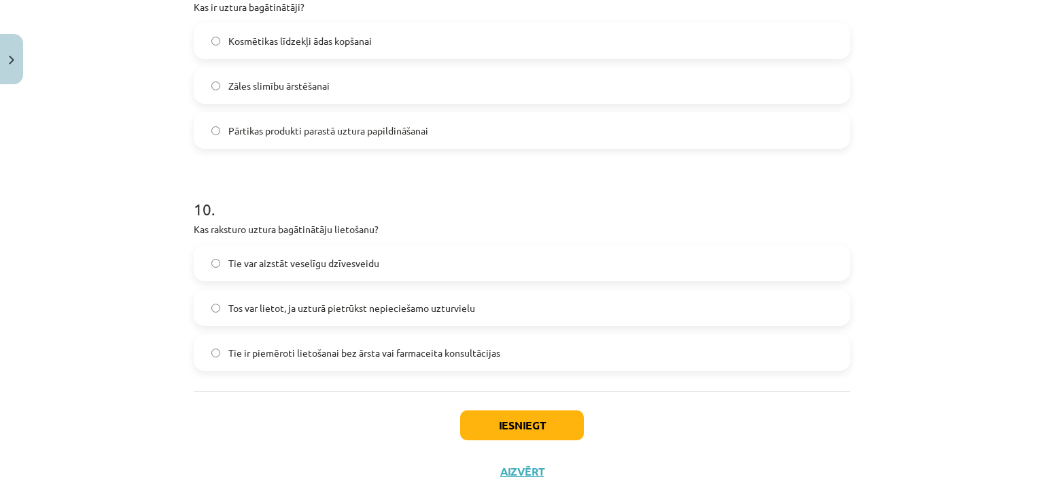
click at [336, 317] on label "Tos var lietot, ja uzturā pietrūkst nepieciešamo uzturvielu" at bounding box center [522, 308] width 654 height 34
click at [520, 424] on button "Iesniegt" at bounding box center [522, 426] width 124 height 30
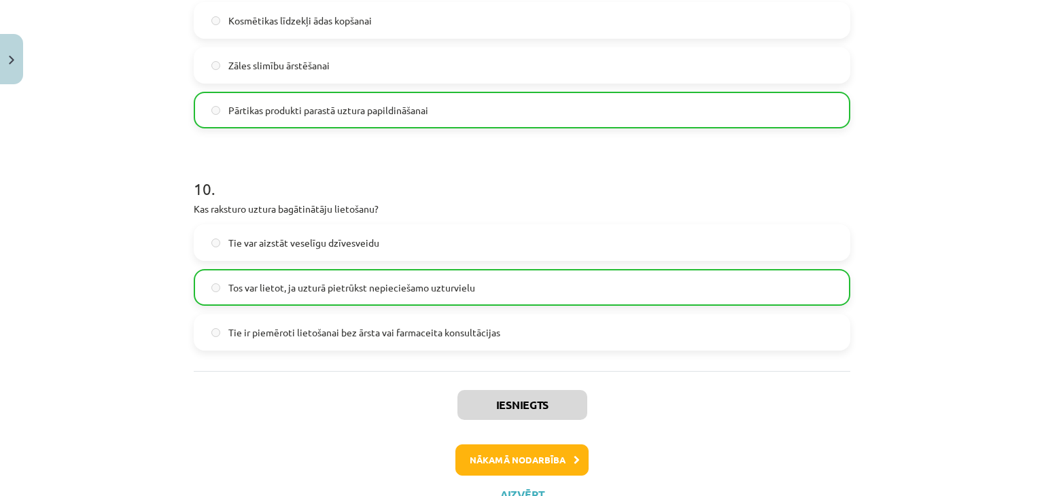
scroll to position [2116, 0]
click at [560, 462] on button "Nākamā nodarbība" at bounding box center [522, 460] width 133 height 31
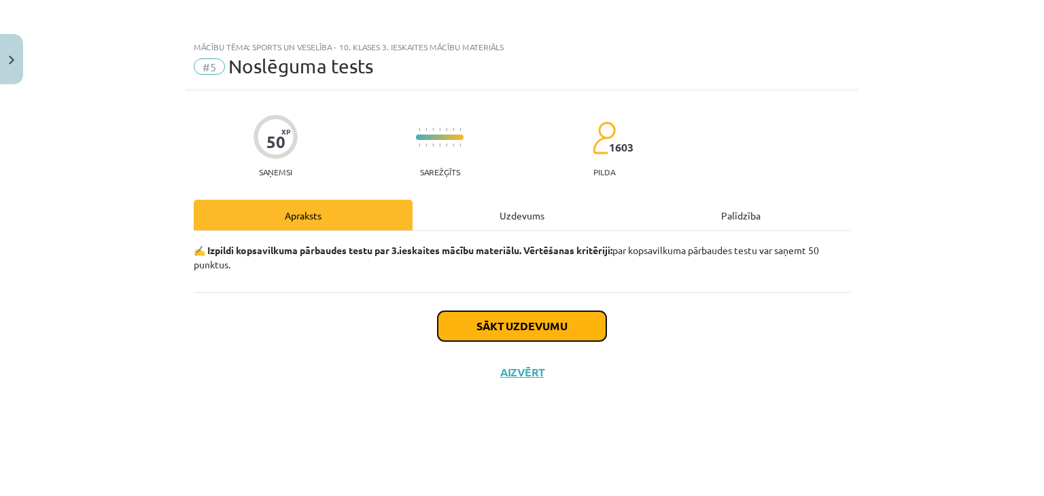
click at [513, 339] on button "Sākt uzdevumu" at bounding box center [522, 326] width 169 height 30
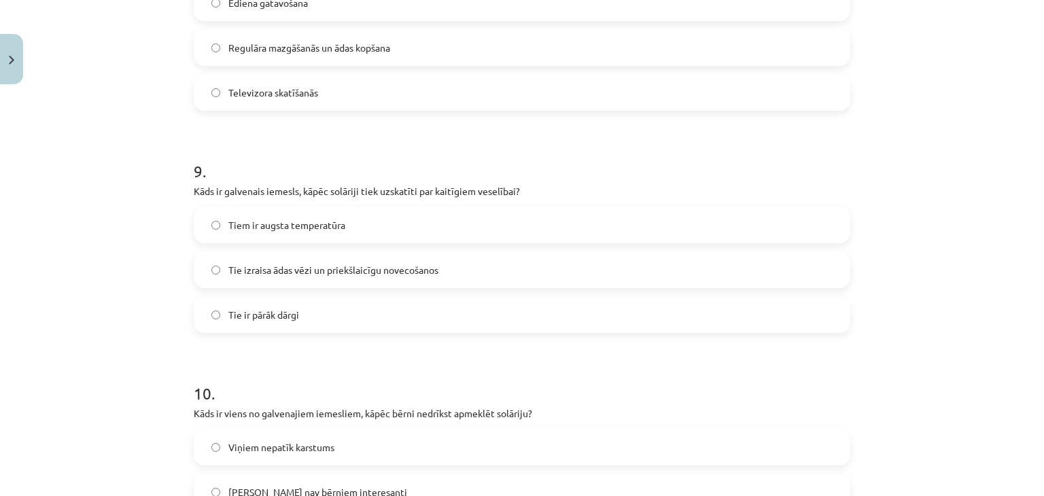
scroll to position [2127, 0]
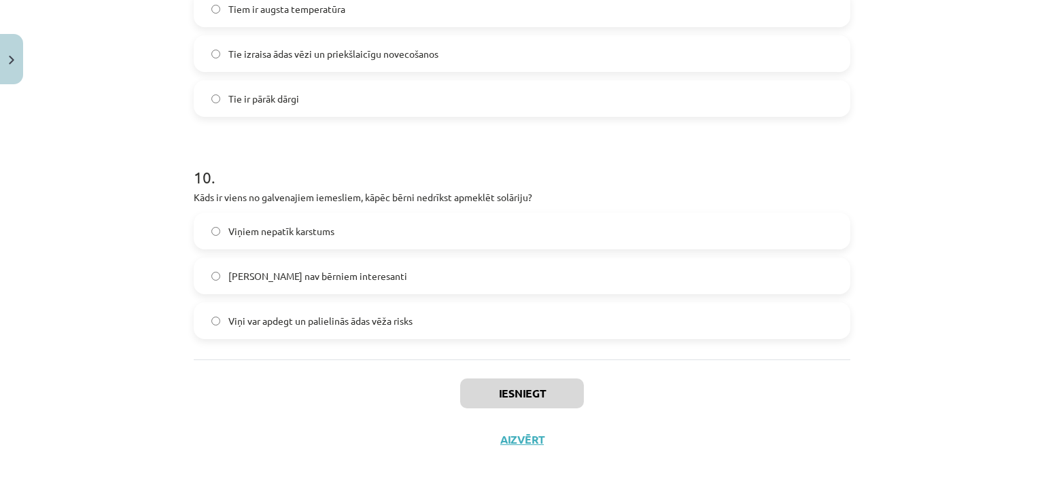
click at [498, 328] on label "Viņi var apdegt un palielinās ādas vēža risks" at bounding box center [522, 321] width 654 height 34
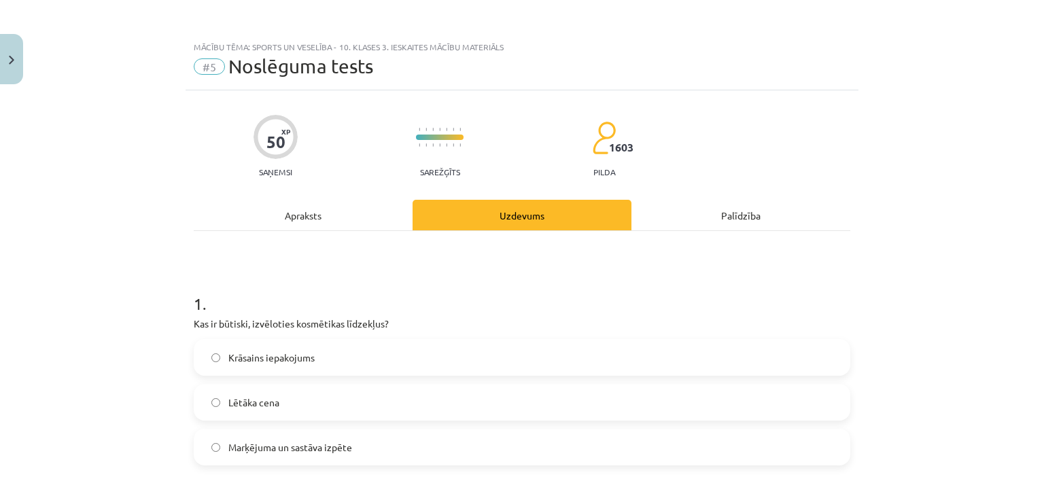
scroll to position [275, 0]
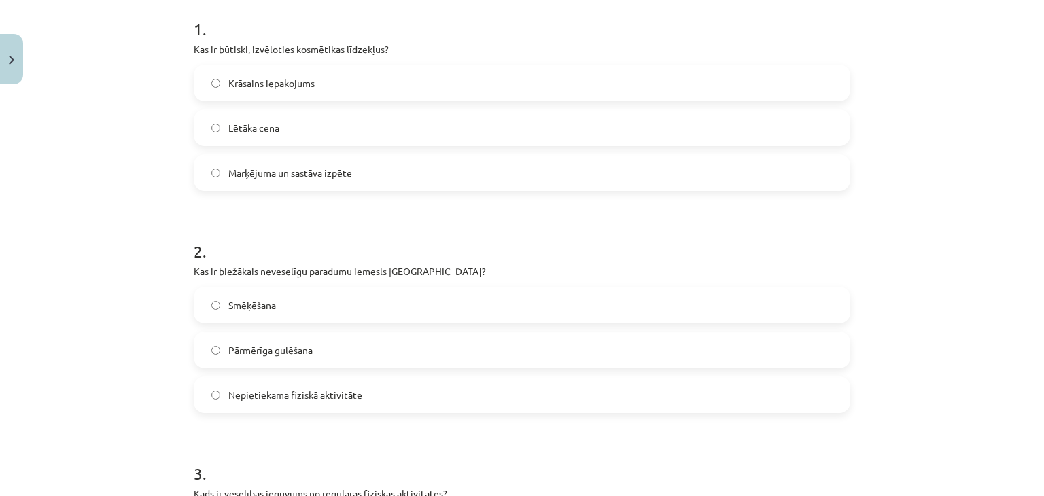
click at [721, 161] on label "Marķējuma un sastāva izpēte" at bounding box center [522, 173] width 654 height 34
click at [542, 311] on label "Smēķēšana" at bounding box center [522, 305] width 654 height 34
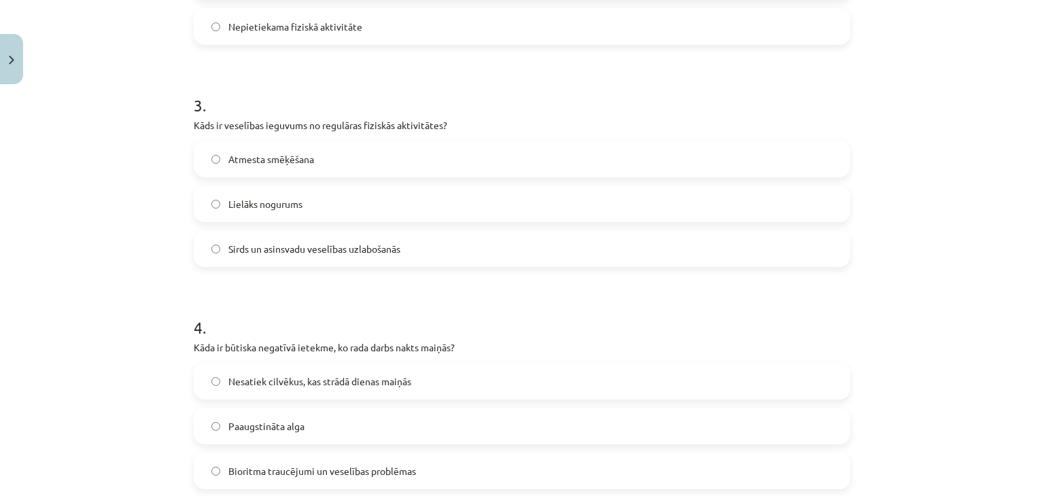
scroll to position [645, 0]
click at [487, 245] on label "Sirds un asinsvadu veselības uzlabošanās" at bounding box center [522, 247] width 654 height 34
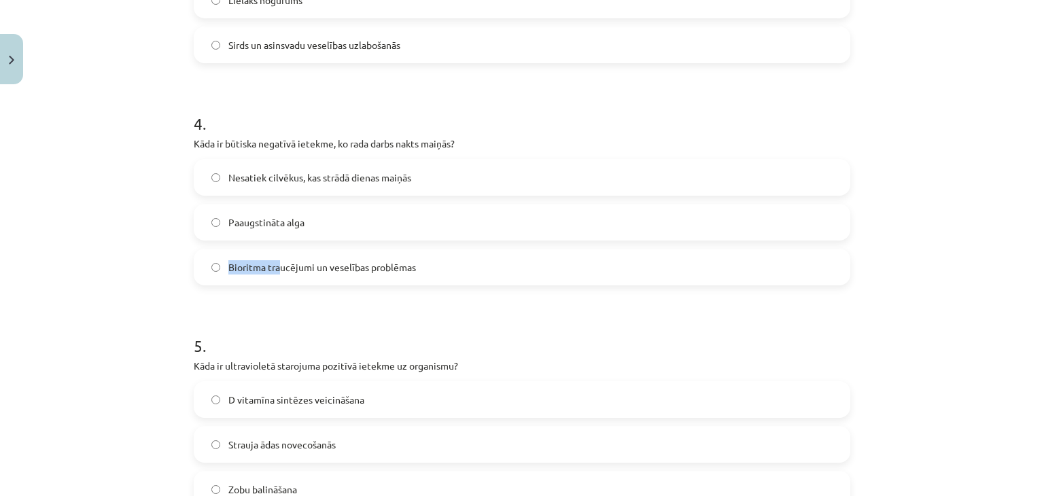
click at [212, 268] on label "Bioritma traucējumi un veselības problēmas" at bounding box center [522, 267] width 654 height 34
click at [79, 302] on div "Mācību tēma: Sports un veselība - 10. klases 3. ieskaites mācību materiāls #5 N…" at bounding box center [522, 248] width 1044 height 496
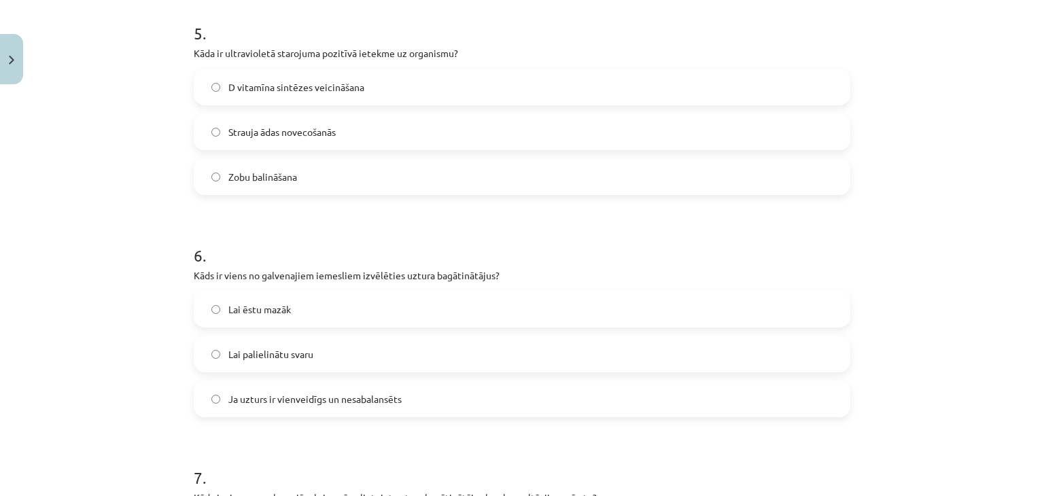
scroll to position [1077, 0]
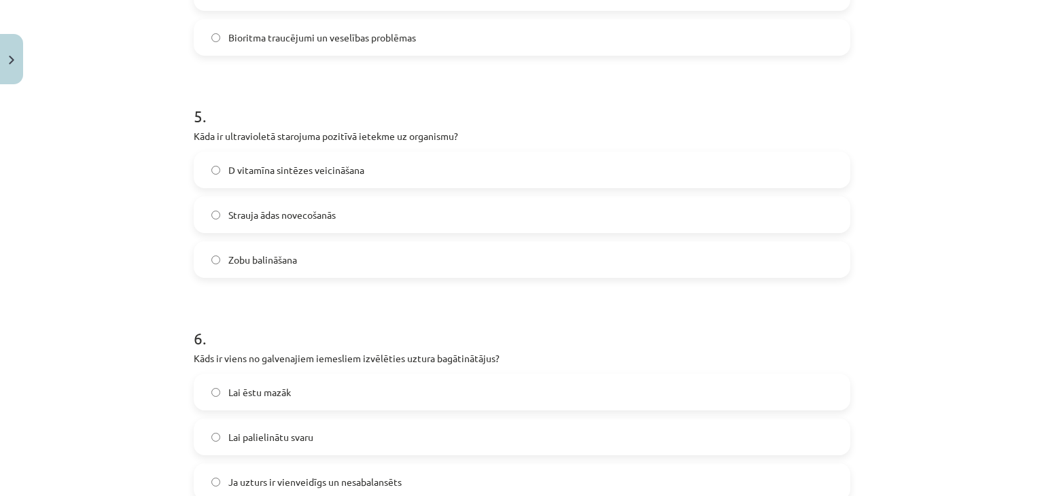
click at [322, 169] on span "D vitamīna sintēzes veicināšana" at bounding box center [296, 170] width 136 height 14
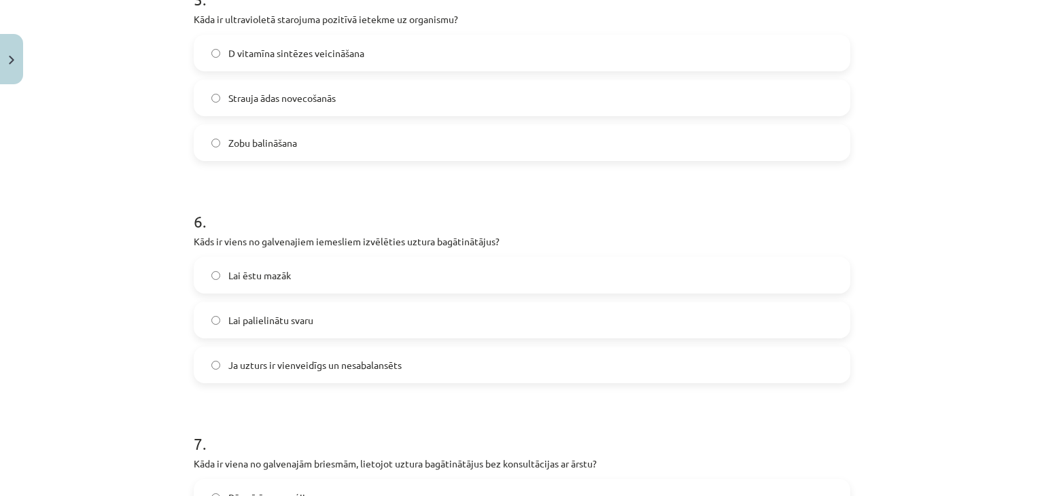
scroll to position [1194, 0]
click at [364, 354] on label "Ja uzturs ir vienveidīgs un nesabalansēts" at bounding box center [522, 365] width 654 height 34
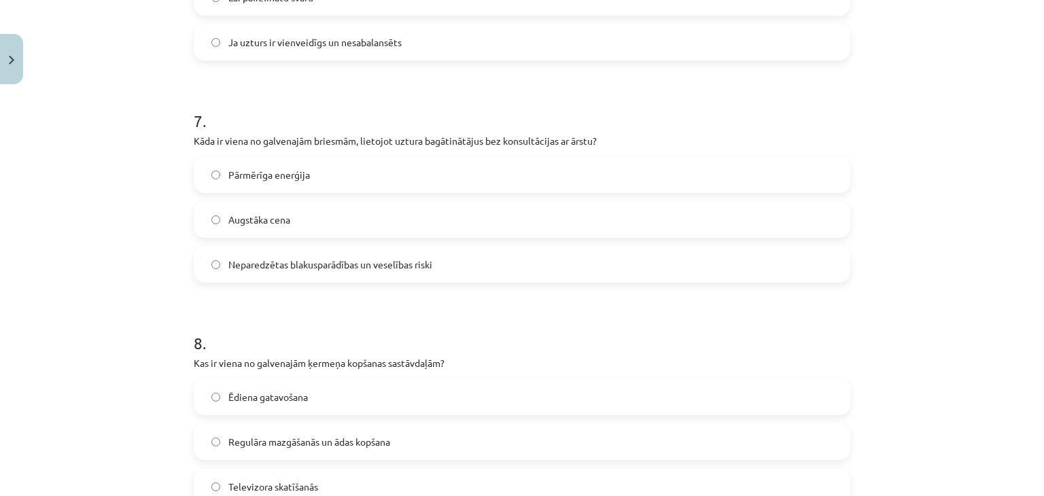
scroll to position [1523, 0]
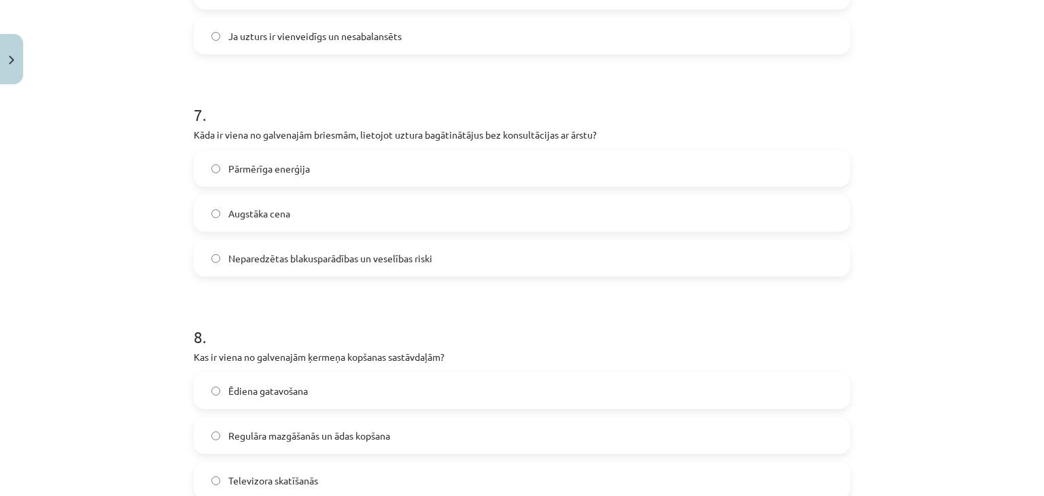
click at [402, 262] on span "Neparedzētas blakusparādības un veselības riski" at bounding box center [330, 259] width 204 height 14
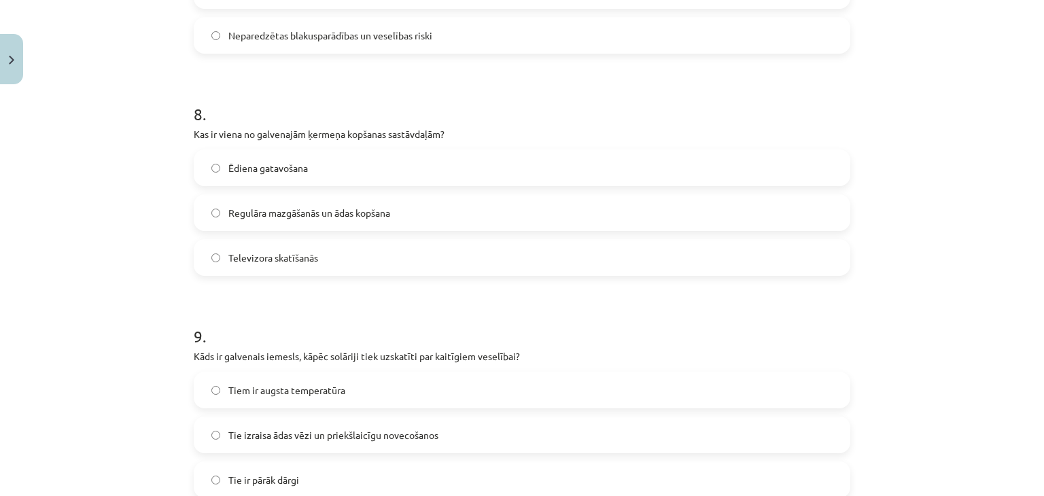
scroll to position [1745, 0]
click at [408, 213] on label "Regulāra mazgāšanās un ādas kopšana" at bounding box center [522, 214] width 654 height 34
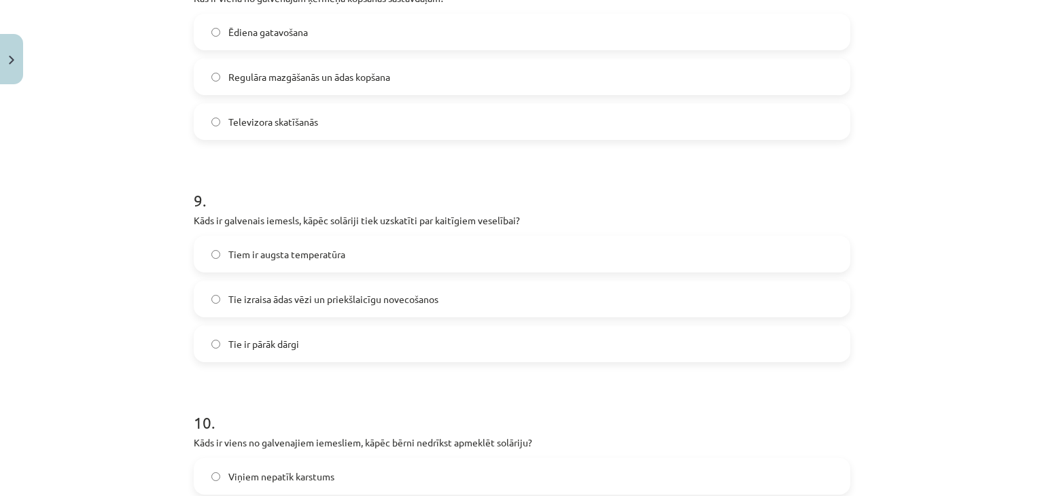
scroll to position [1884, 0]
click at [414, 293] on span "Tie izraisa ādas vēzi un priekšlaicīgu novecošanos" at bounding box center [333, 297] width 210 height 14
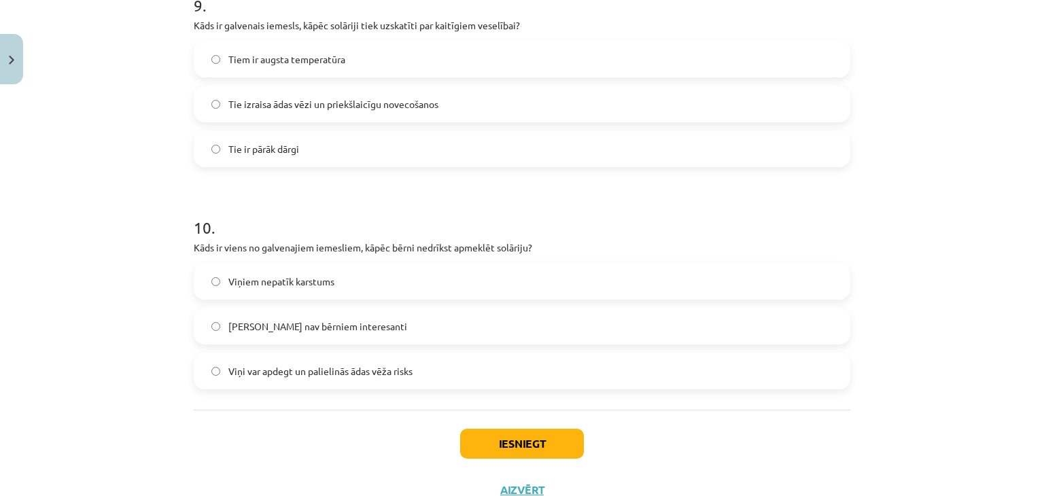
scroll to position [2127, 0]
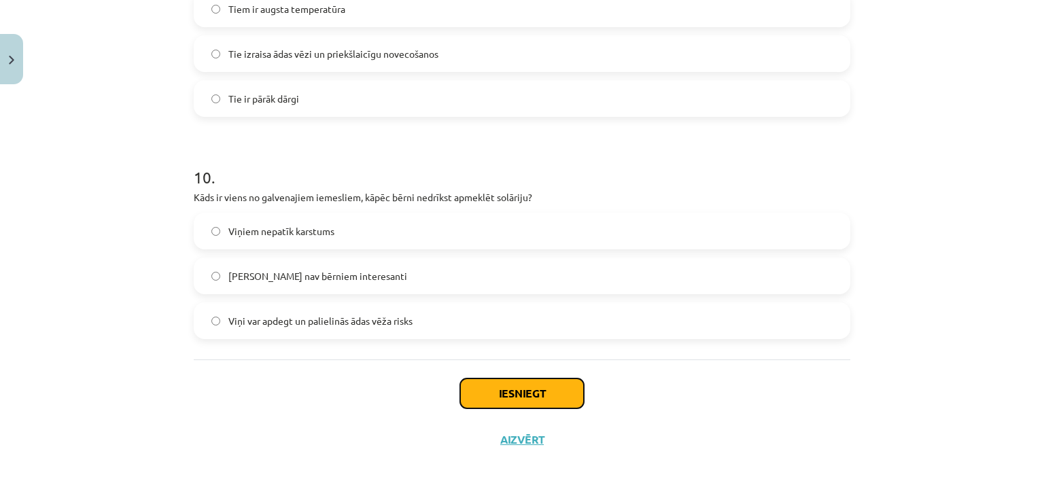
click at [511, 394] on button "Iesniegt" at bounding box center [522, 394] width 124 height 30
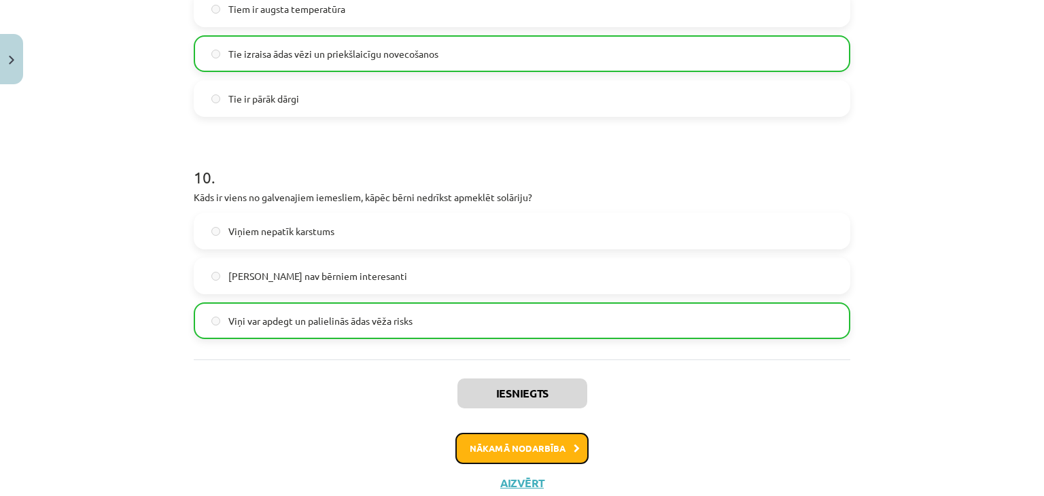
click at [523, 445] on button "Nākamā nodarbība" at bounding box center [522, 448] width 133 height 31
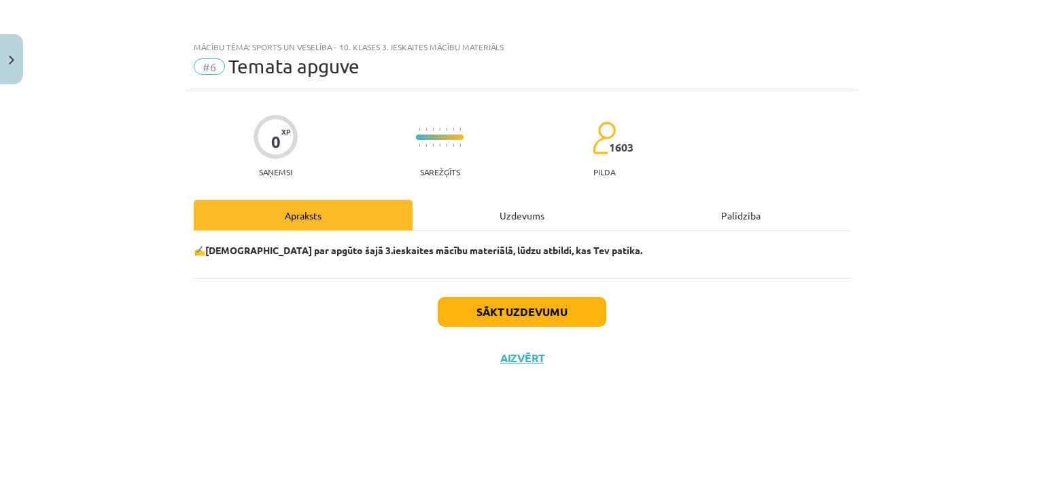
scroll to position [0, 0]
click at [530, 319] on button "Sākt uzdevumu" at bounding box center [522, 312] width 169 height 30
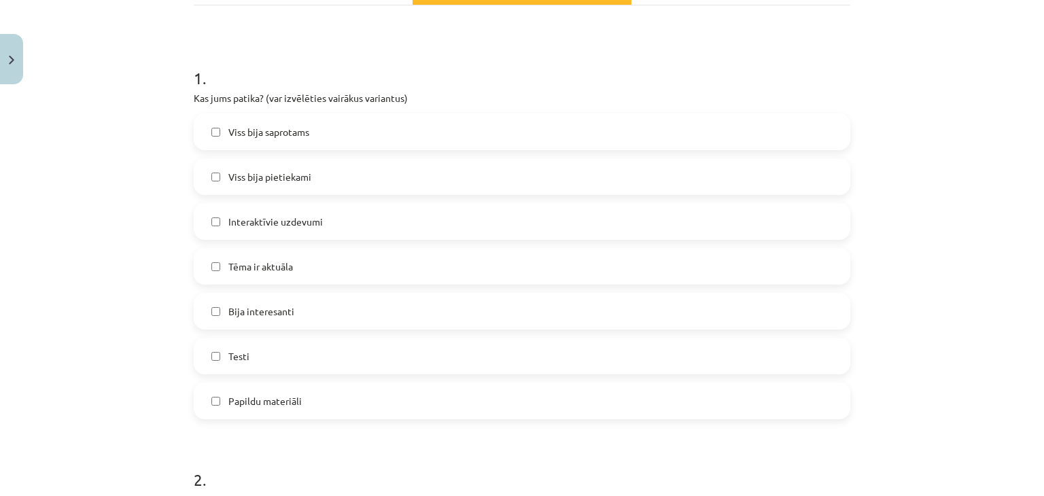
scroll to position [235, 0]
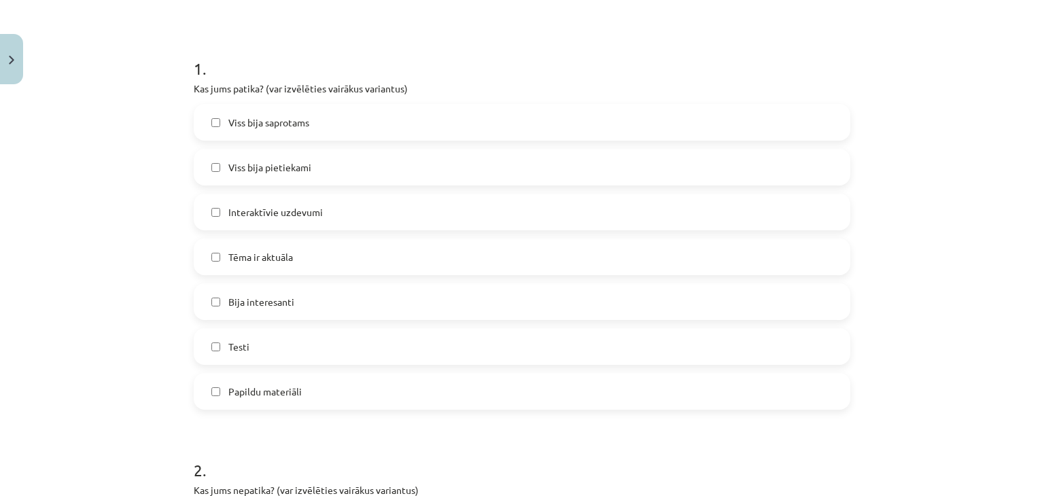
click at [506, 118] on label "Viss bija saprotams" at bounding box center [522, 122] width 654 height 34
click at [511, 161] on label "Viss bija pietiekami" at bounding box center [522, 167] width 654 height 34
click at [490, 250] on label "Tēma ir aktuāla" at bounding box center [522, 257] width 654 height 34
click at [485, 293] on label "Bija interesanti" at bounding box center [522, 302] width 654 height 34
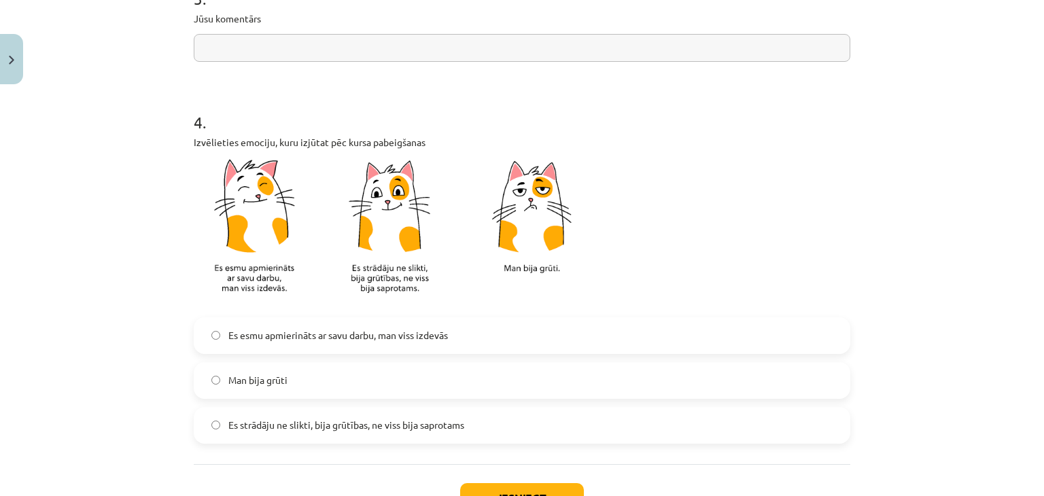
scroll to position [986, 0]
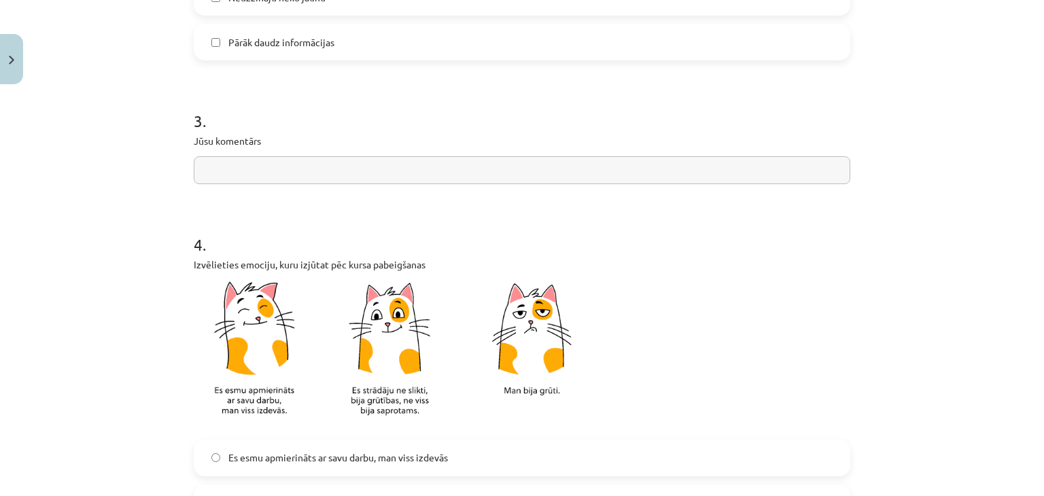
click at [475, 164] on input "text" at bounding box center [522, 170] width 657 height 28
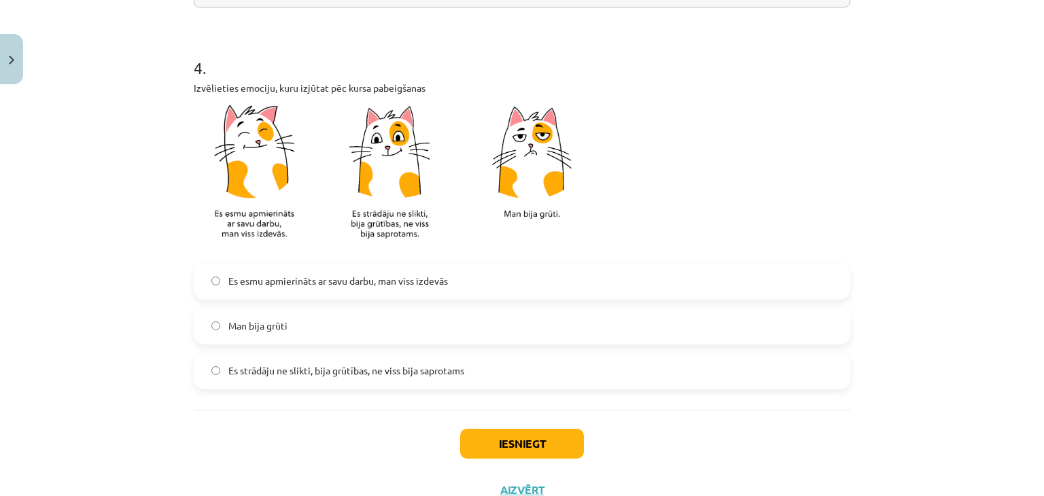
scroll to position [1167, 0]
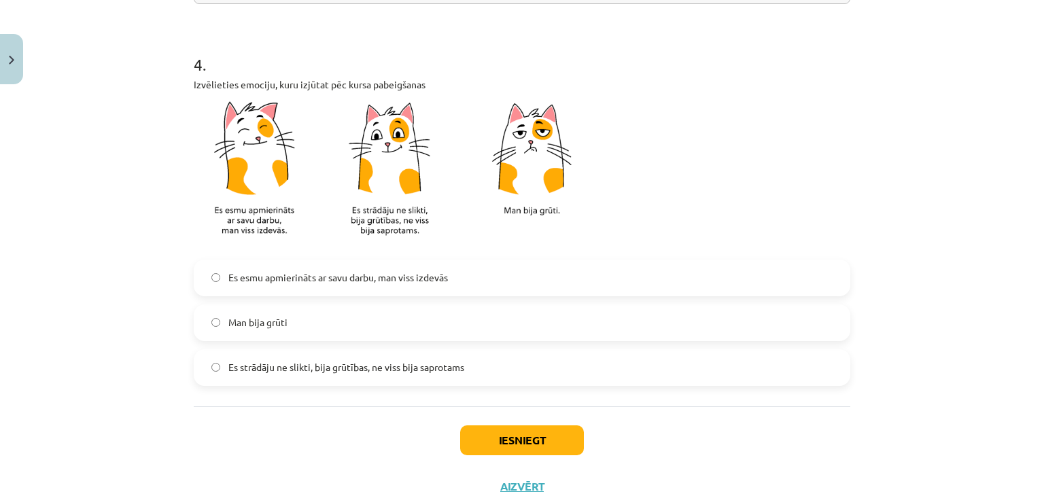
type input "**********"
click at [441, 277] on span "Es esmu apmierināts ar savu darbu, man viss izdevās" at bounding box center [338, 278] width 220 height 14
click at [506, 439] on button "Iesniegt" at bounding box center [522, 441] width 124 height 30
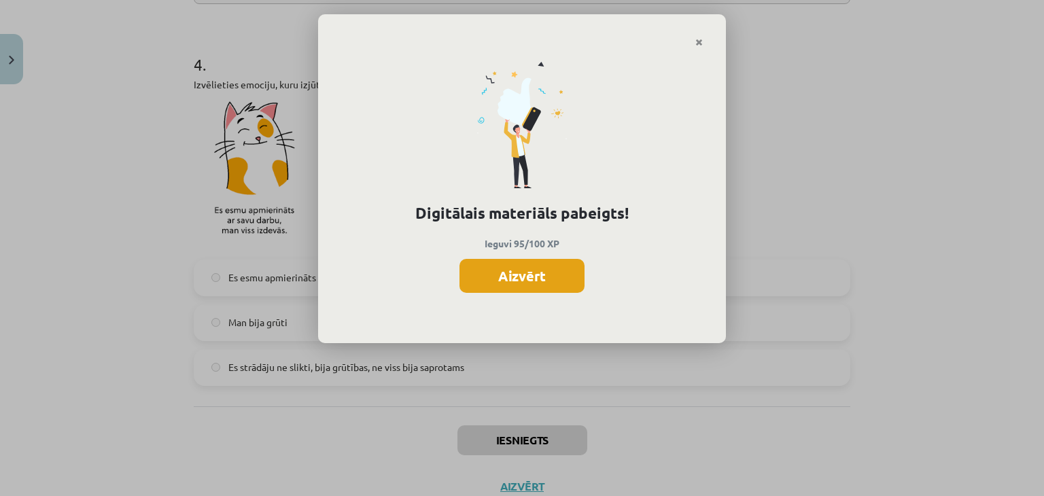
click at [543, 288] on button "Aizvērt" at bounding box center [522, 276] width 125 height 34
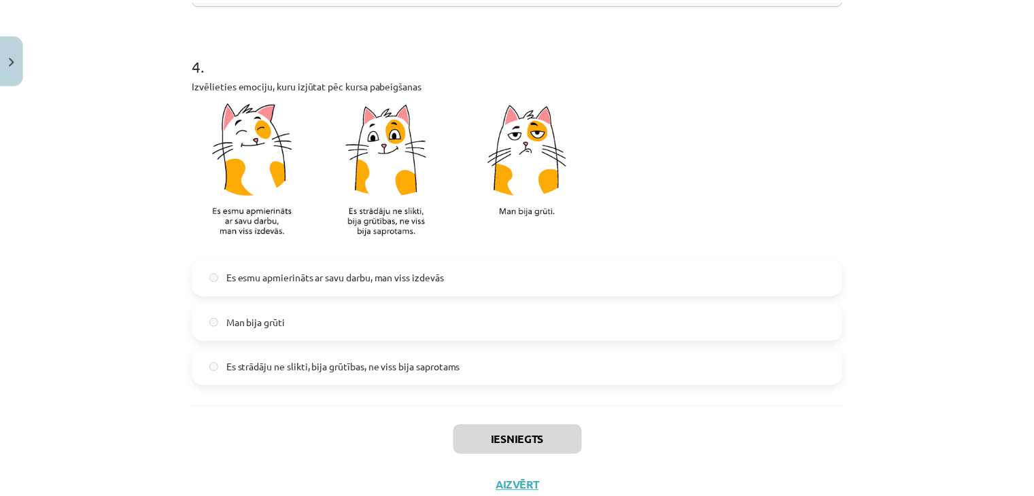
scroll to position [1214, 0]
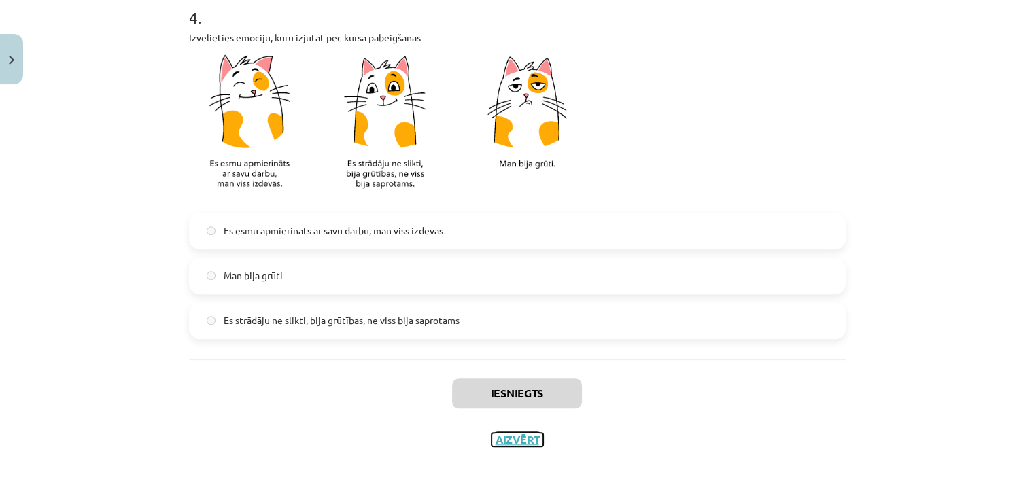
click at [508, 444] on button "Aizvērt" at bounding box center [518, 440] width 52 height 14
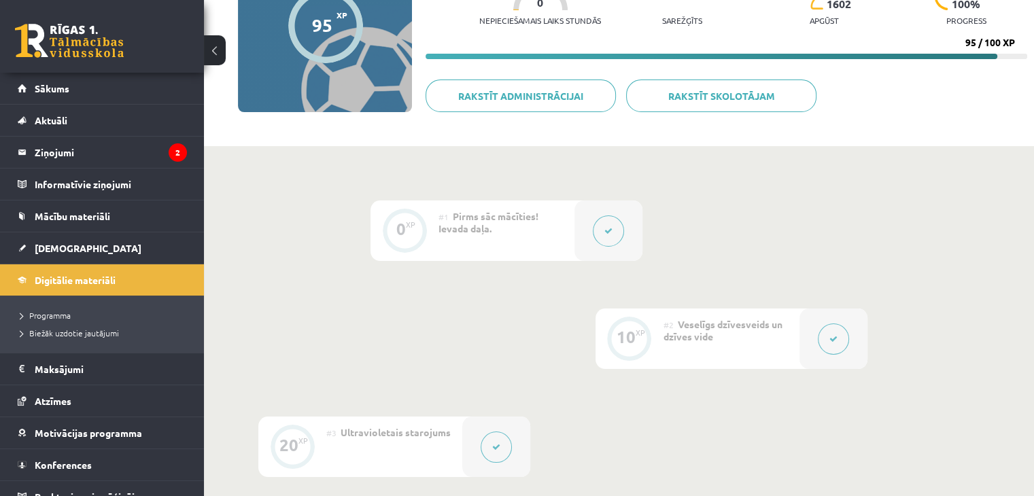
scroll to position [165, 0]
click at [90, 279] on span "Digitālie materiāli" at bounding box center [75, 280] width 81 height 12
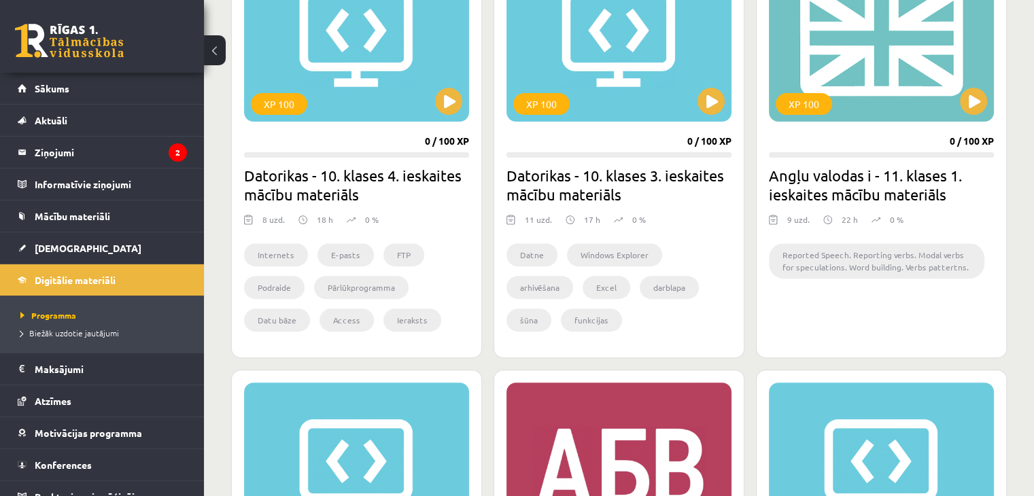
scroll to position [411, 0]
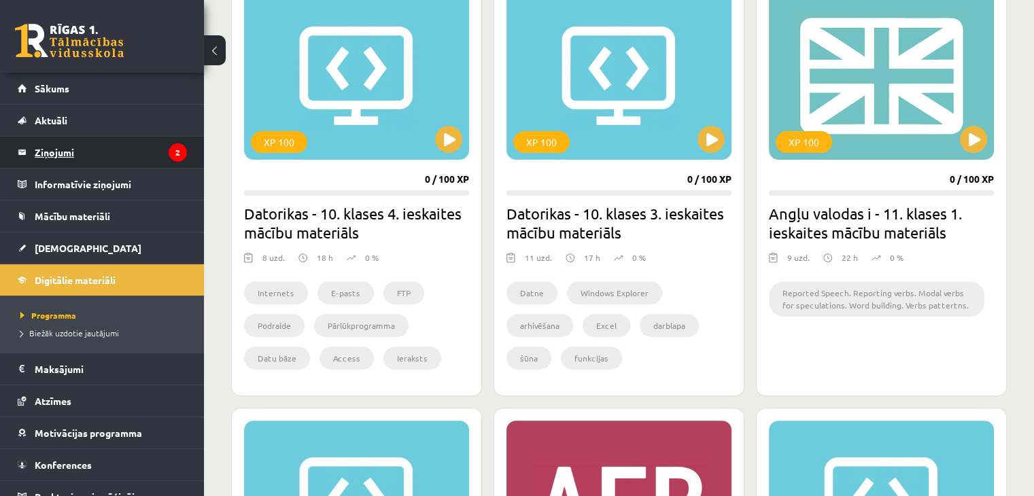
click at [52, 156] on legend "Ziņojumi 2" at bounding box center [111, 152] width 152 height 31
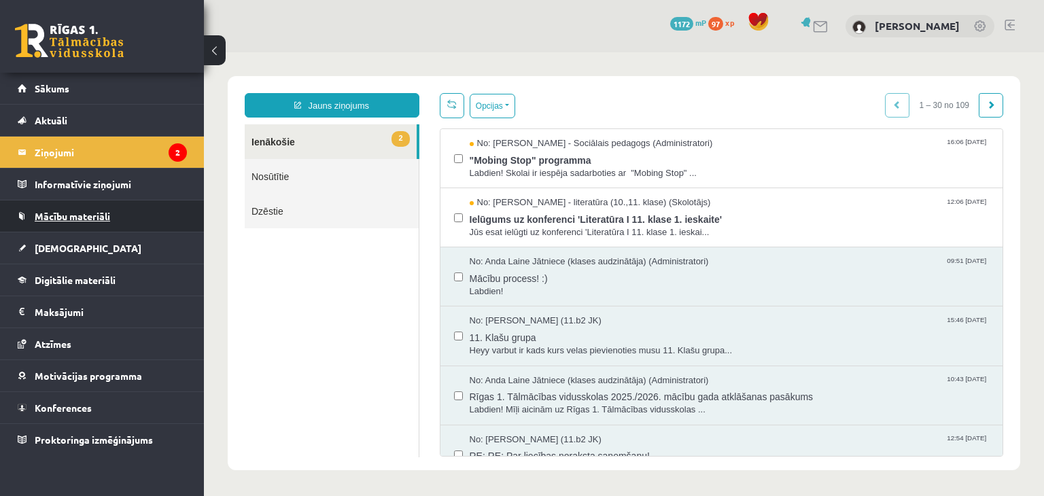
click at [91, 220] on span "Mācību materiāli" at bounding box center [72, 216] width 75 height 12
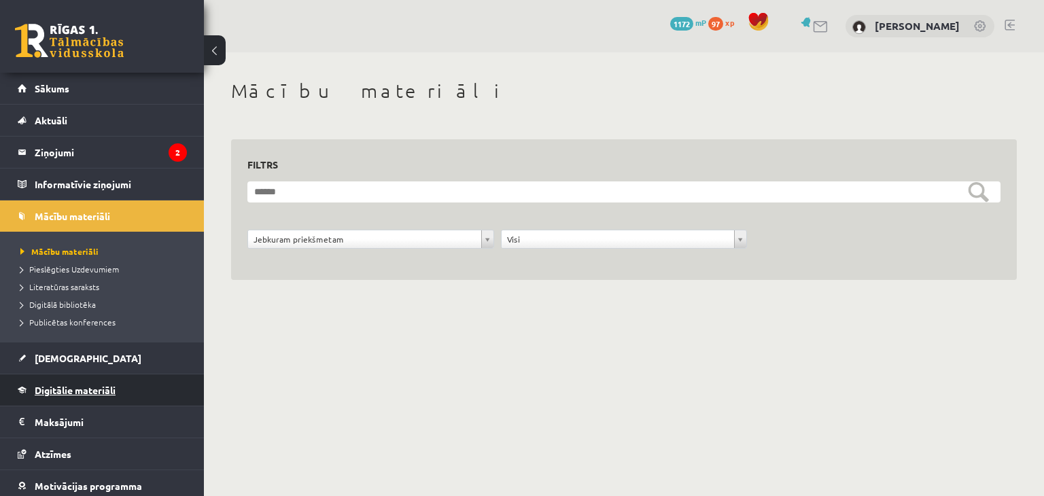
click at [95, 392] on span "Digitālie materiāli" at bounding box center [75, 390] width 81 height 12
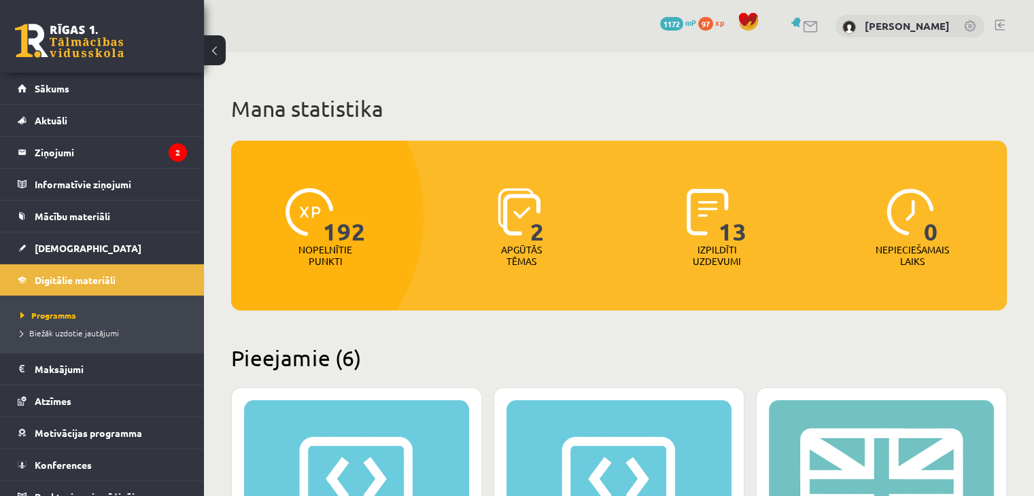
click at [54, 37] on link at bounding box center [69, 41] width 109 height 34
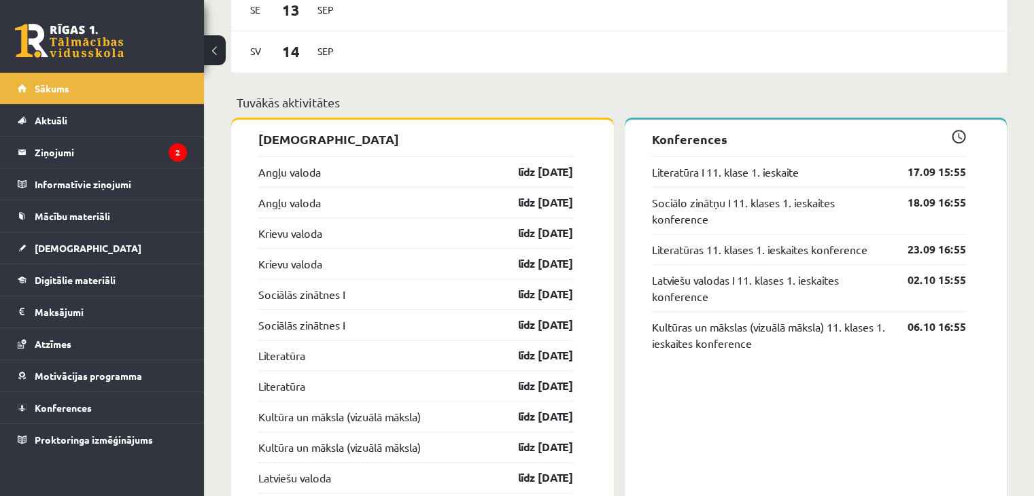
scroll to position [1011, 0]
click at [81, 151] on legend "Ziņojumi 2" at bounding box center [111, 152] width 152 height 31
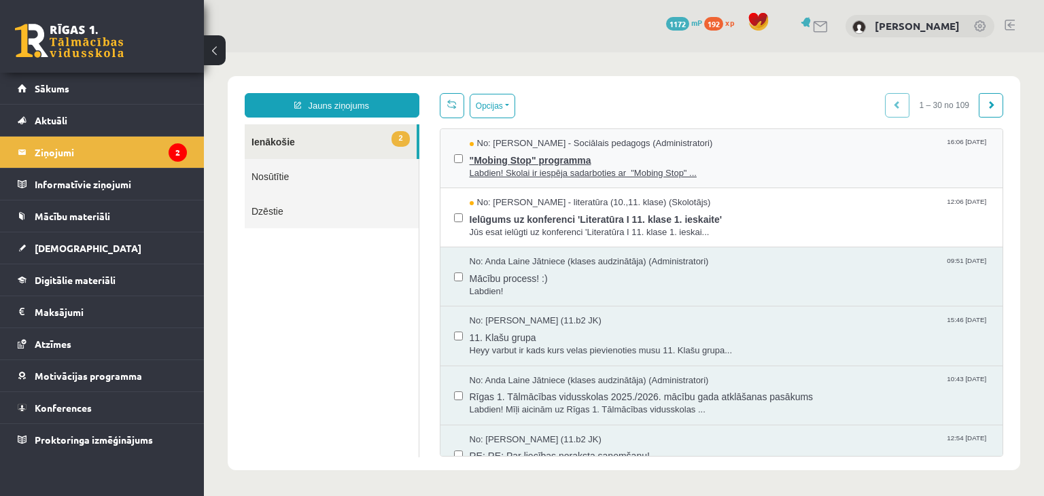
click at [526, 170] on span "Labdien! Skolai ir iespēja sadarboties ar "Mobing Stop" ..." at bounding box center [730, 173] width 520 height 13
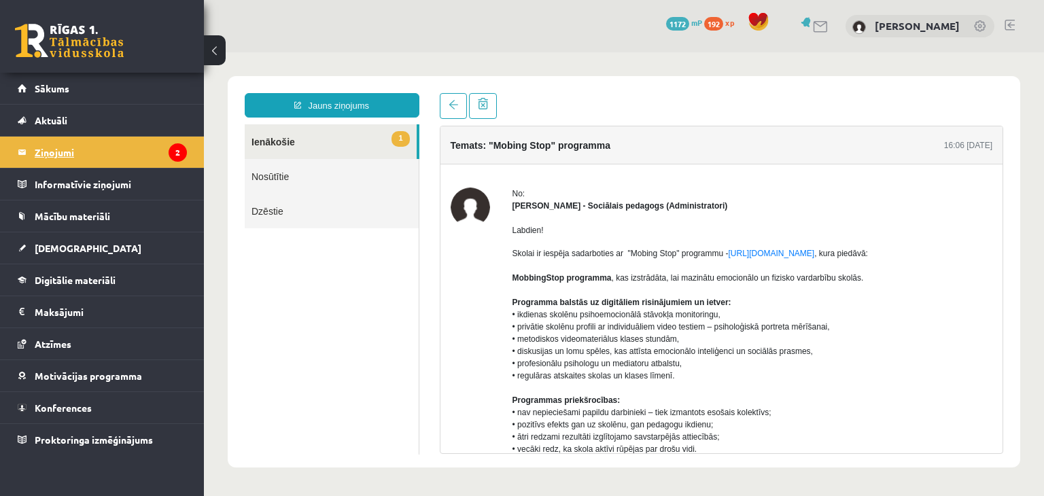
click at [54, 153] on legend "Ziņojumi 2" at bounding box center [111, 152] width 152 height 31
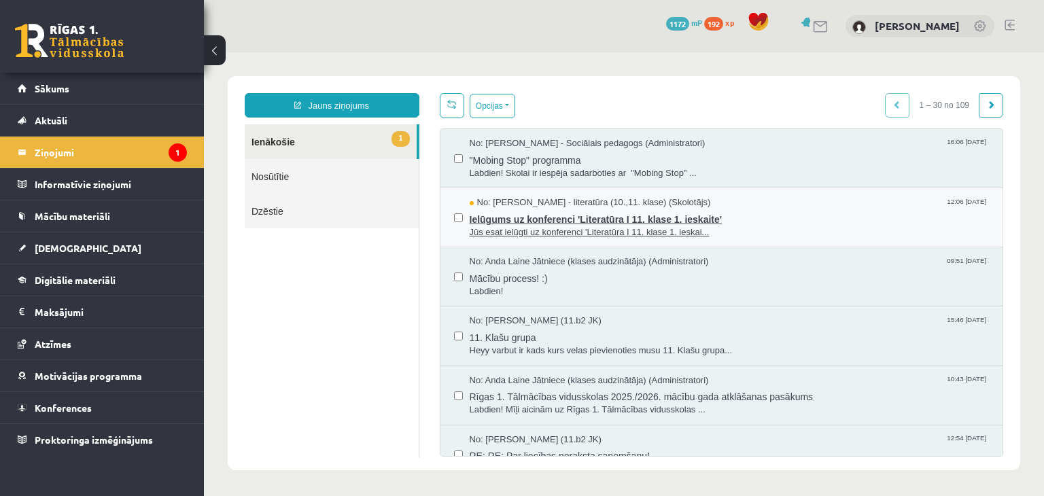
click at [619, 231] on span "Jūs esat ielūgti uz konferenci 'Literatūra I 11. klase 1. ieskai..." at bounding box center [730, 232] width 520 height 13
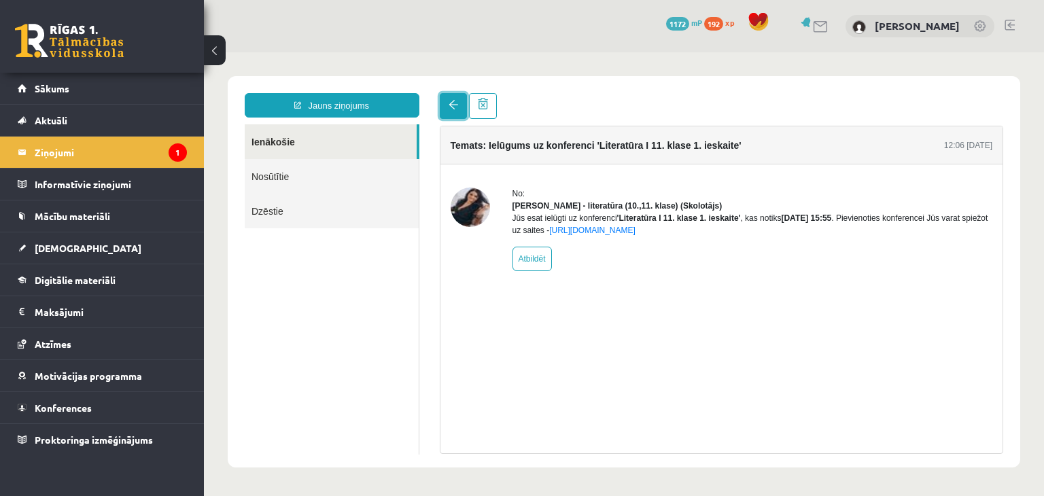
click at [449, 113] on link at bounding box center [453, 106] width 27 height 26
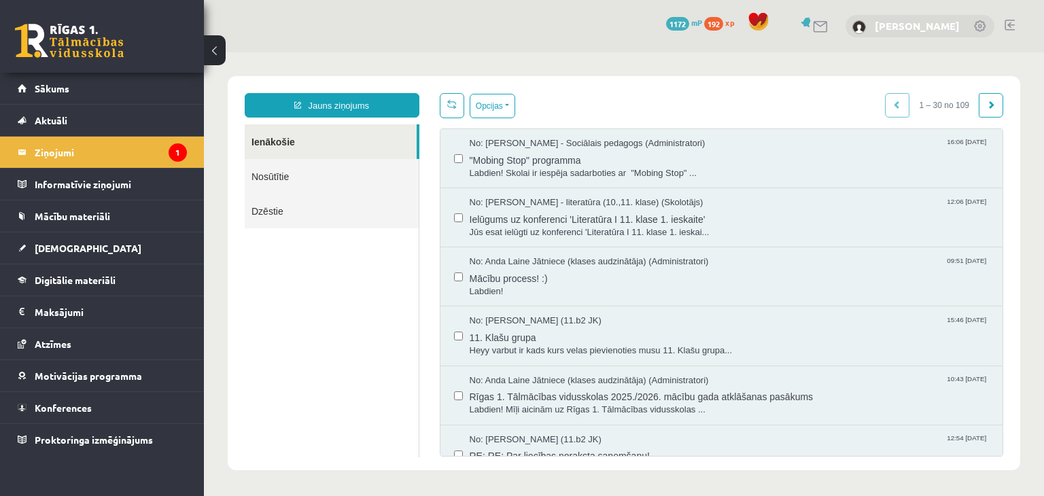
click at [906, 25] on link "[PERSON_NAME]" at bounding box center [917, 26] width 85 height 14
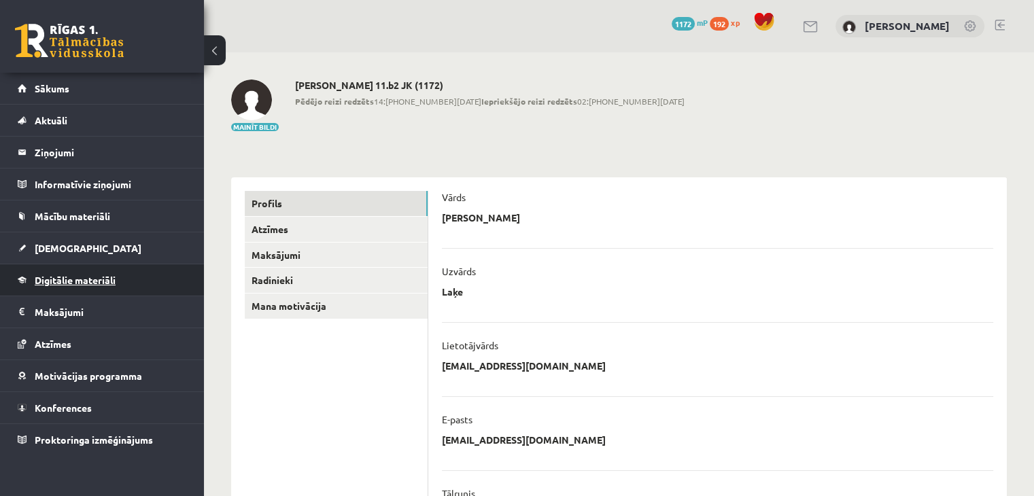
click at [60, 274] on span "Digitālie materiāli" at bounding box center [75, 280] width 81 height 12
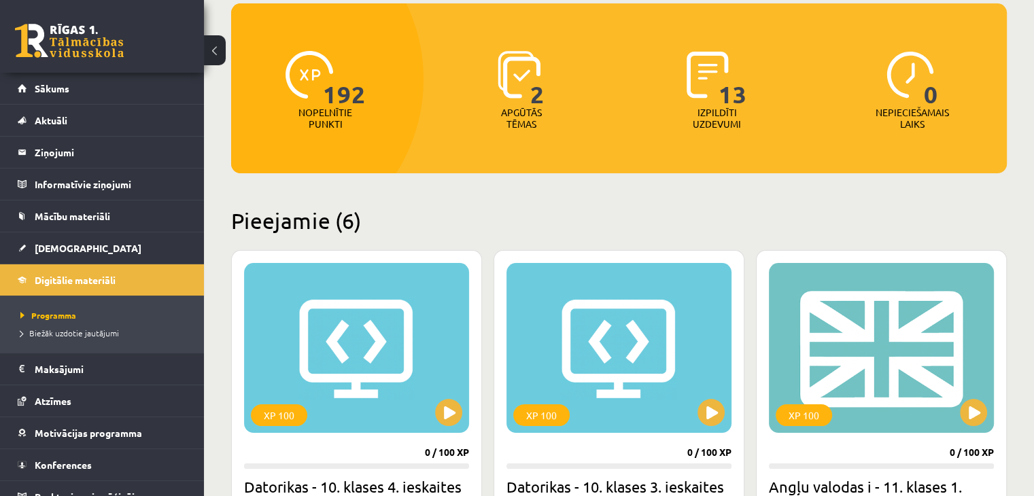
scroll to position [121, 0]
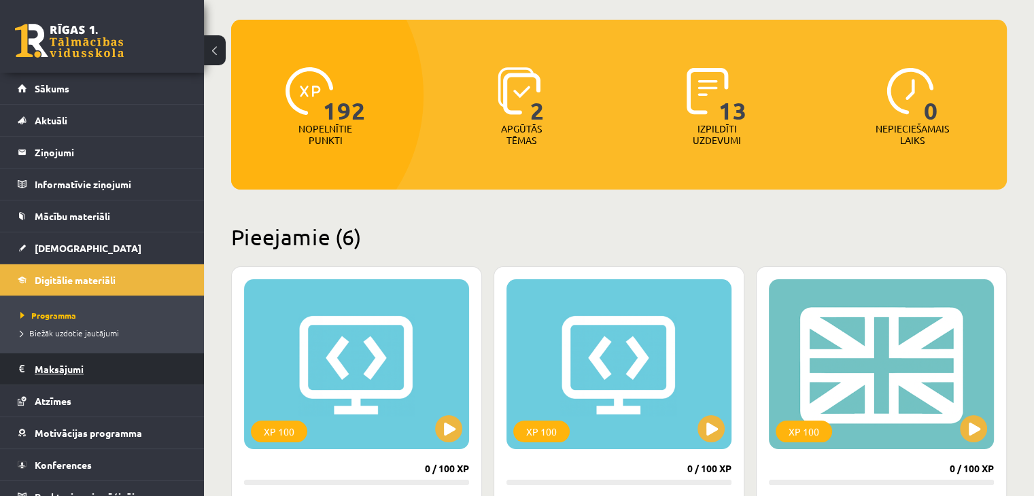
click at [53, 368] on legend "Maksājumi 0" at bounding box center [111, 369] width 152 height 31
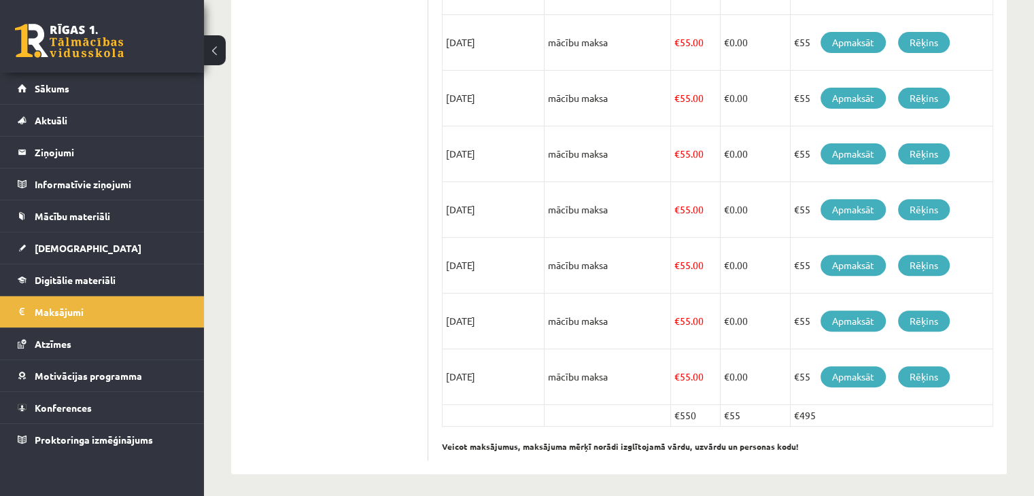
scroll to position [465, 0]
